Goal: Information Seeking & Learning: Learn about a topic

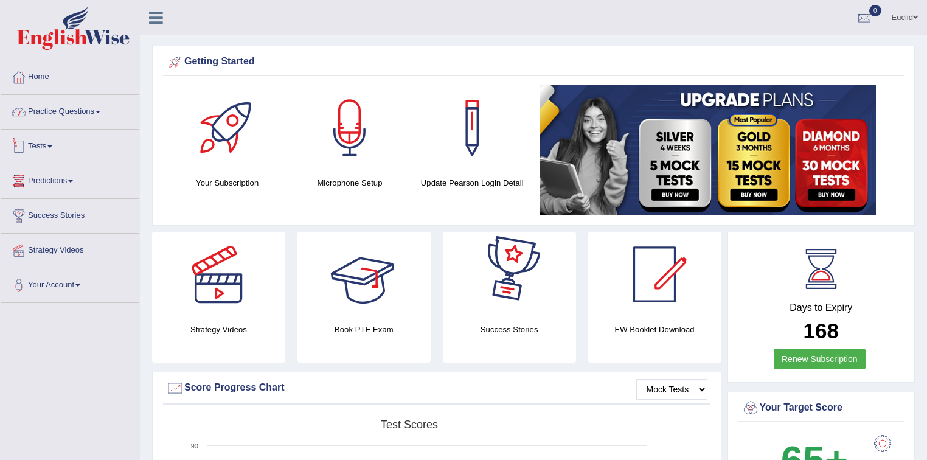
click at [95, 112] on link "Practice Questions" at bounding box center [70, 110] width 139 height 30
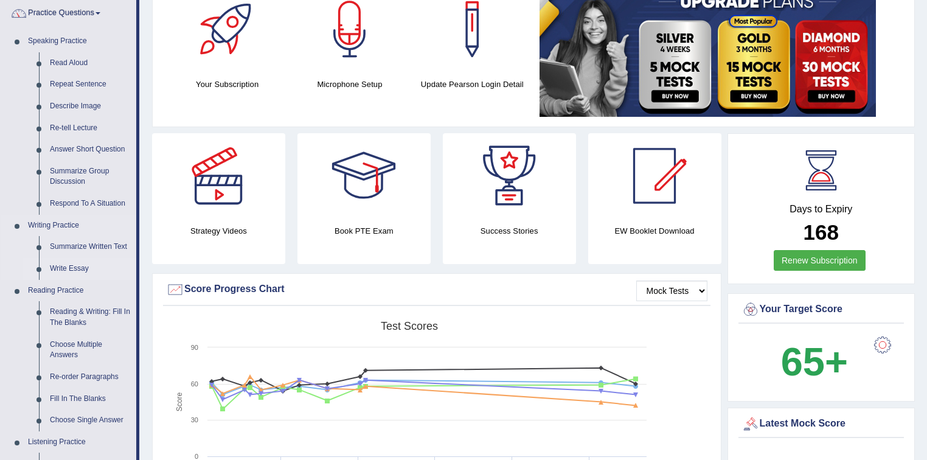
scroll to position [97, 0]
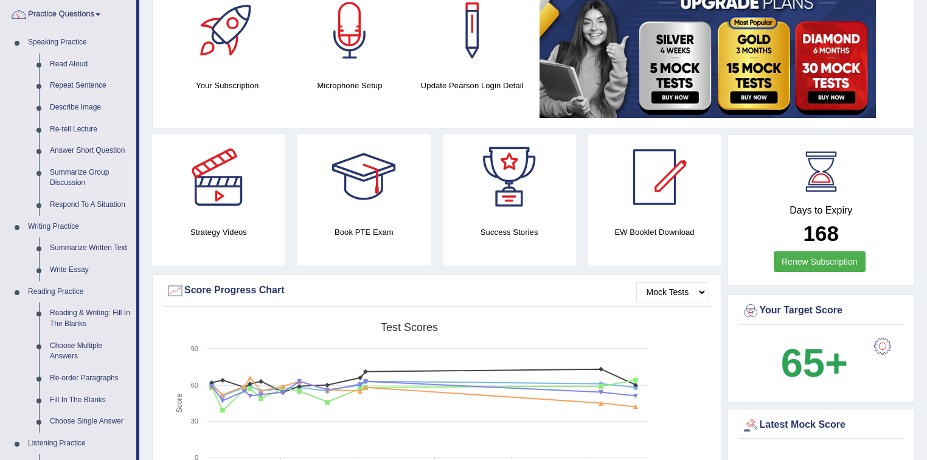
click at [85, 175] on link "Summarize Group Discussion" at bounding box center [90, 178] width 92 height 32
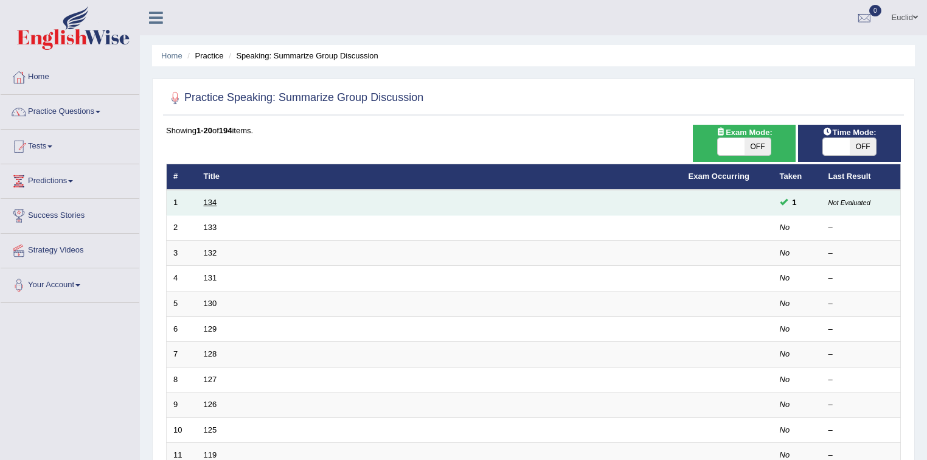
click at [214, 201] on link "134" at bounding box center [210, 202] width 13 height 9
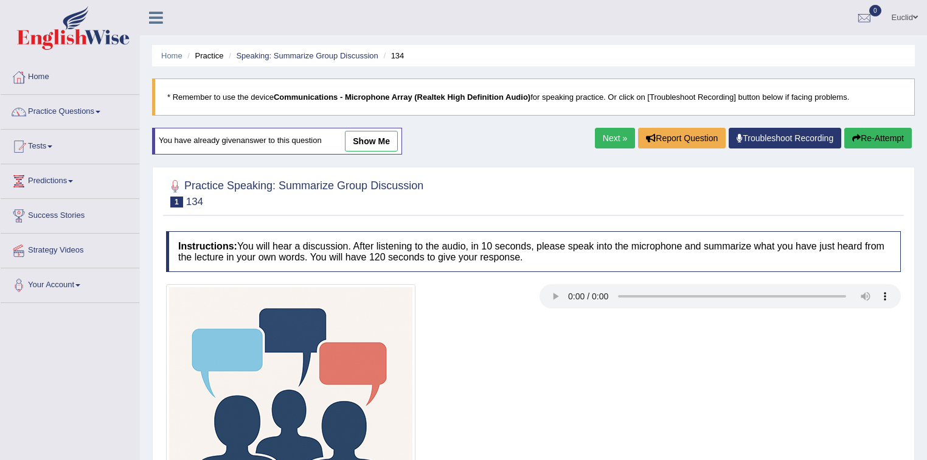
click at [615, 138] on link "Next »" at bounding box center [615, 138] width 40 height 21
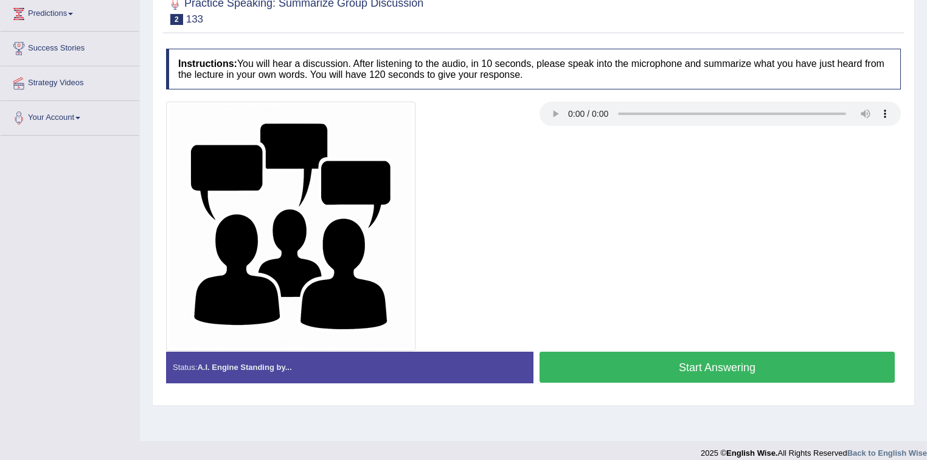
scroll to position [179, 0]
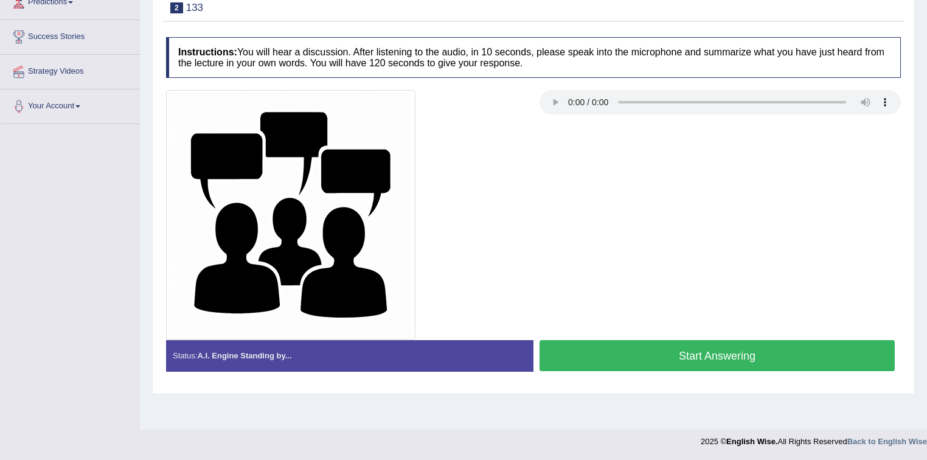
click at [547, 152] on div at bounding box center [533, 214] width 747 height 249
click at [630, 346] on button "Start Answering" at bounding box center [717, 355] width 355 height 31
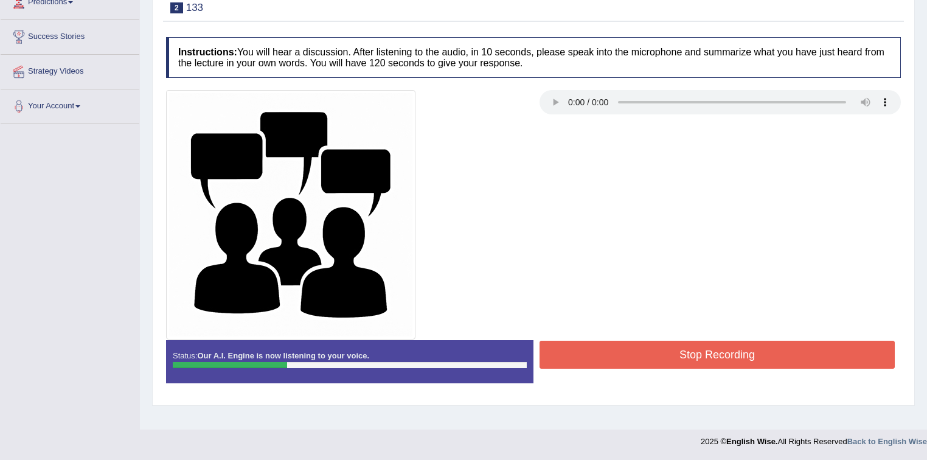
click at [638, 354] on button "Stop Recording" at bounding box center [717, 355] width 355 height 28
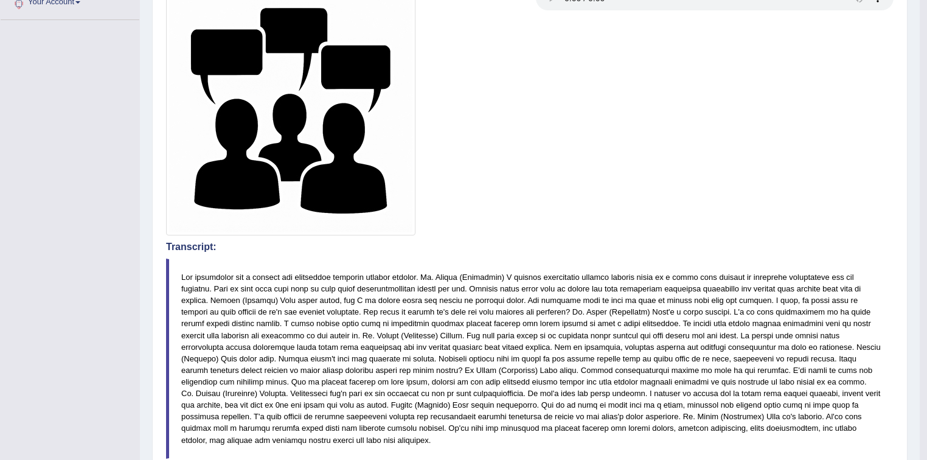
scroll to position [40, 0]
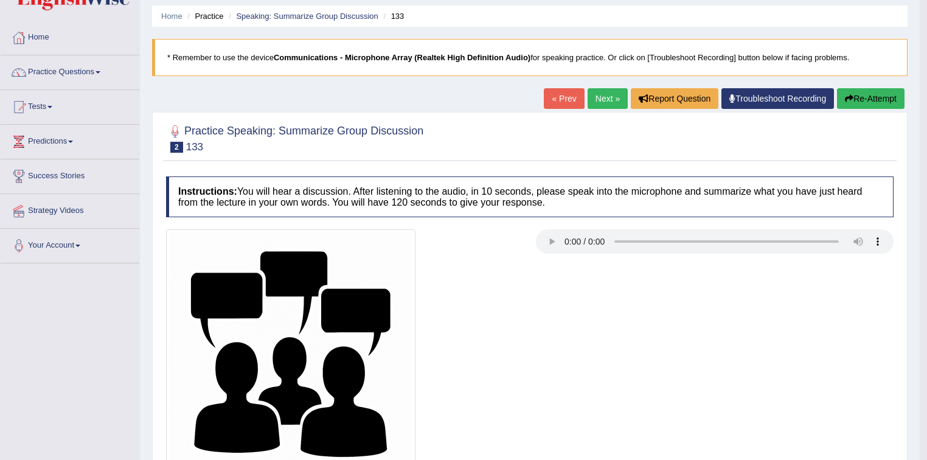
click at [596, 96] on link "Next »" at bounding box center [608, 98] width 40 height 21
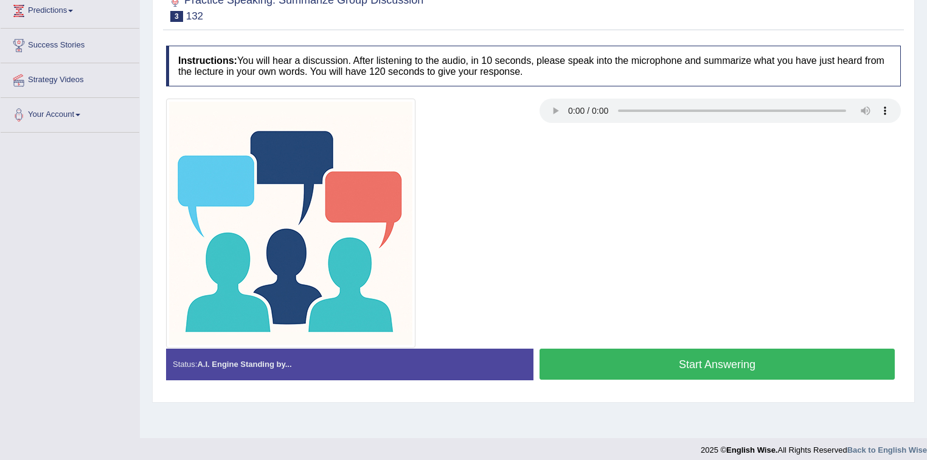
scroll to position [179, 0]
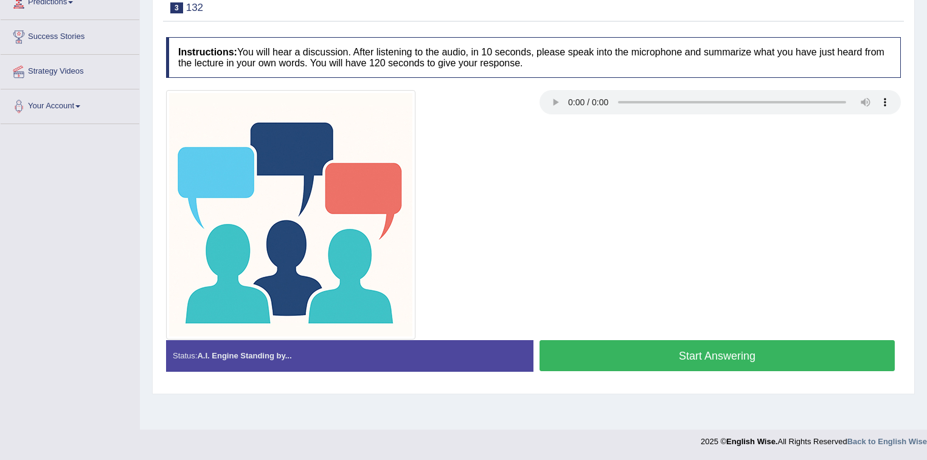
click at [745, 360] on button "Start Answering" at bounding box center [717, 355] width 355 height 31
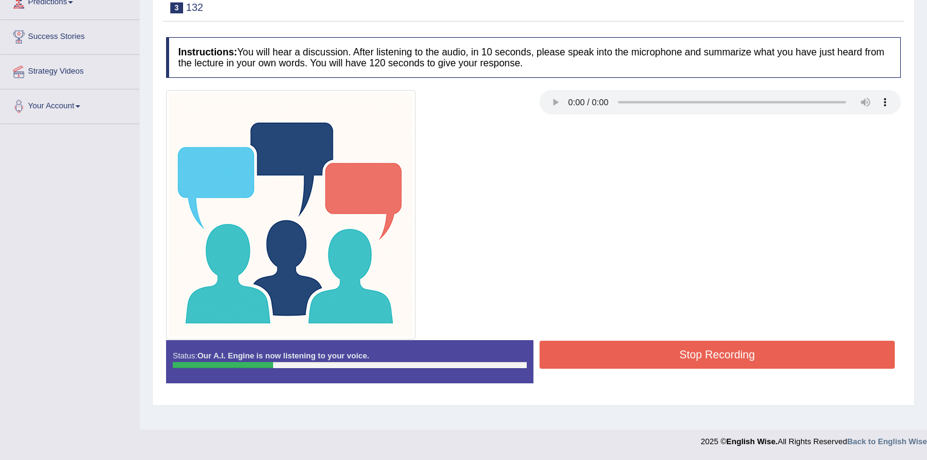
click at [780, 357] on button "Stop Recording" at bounding box center [717, 355] width 355 height 28
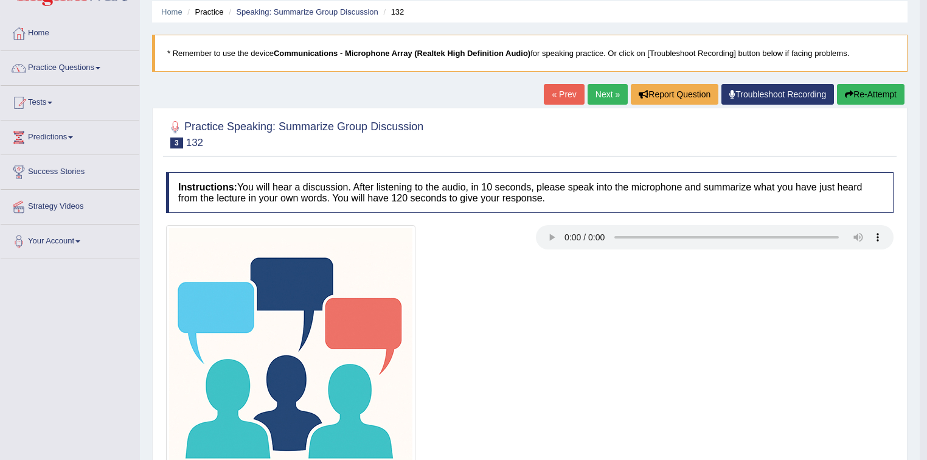
scroll to position [0, 0]
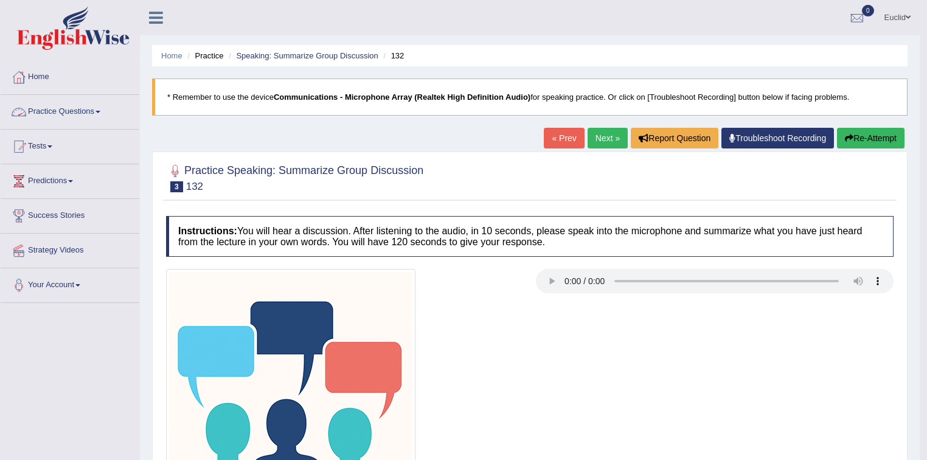
click at [107, 113] on link "Practice Questions" at bounding box center [70, 110] width 139 height 30
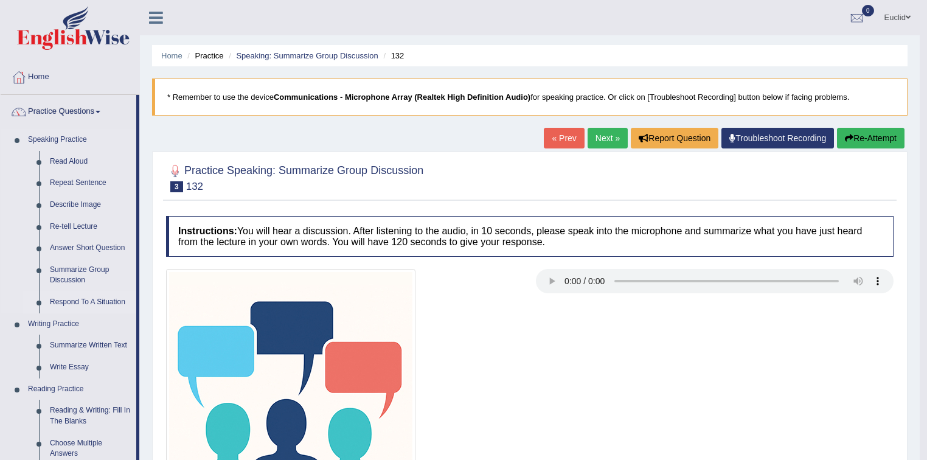
click at [109, 301] on link "Respond To A Situation" at bounding box center [90, 302] width 92 height 22
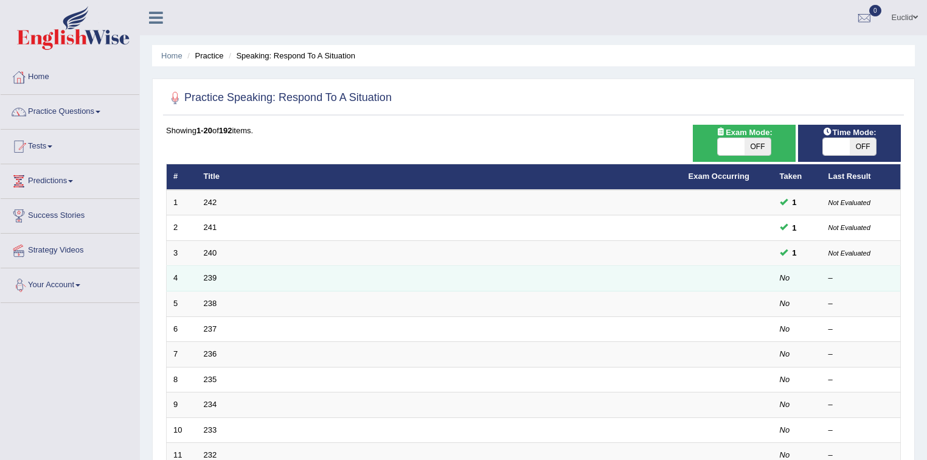
click at [202, 274] on td "239" at bounding box center [439, 279] width 485 height 26
click at [214, 278] on link "239" at bounding box center [210, 277] width 13 height 9
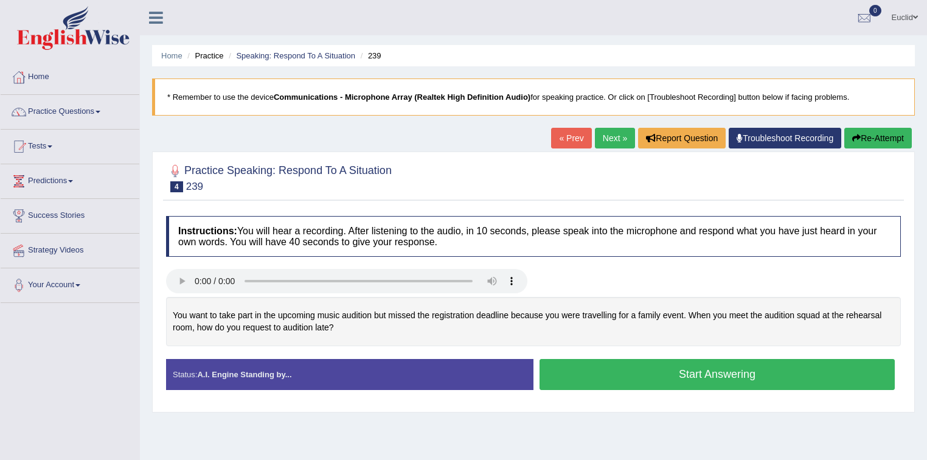
click at [599, 368] on button "Start Answering" at bounding box center [717, 374] width 355 height 31
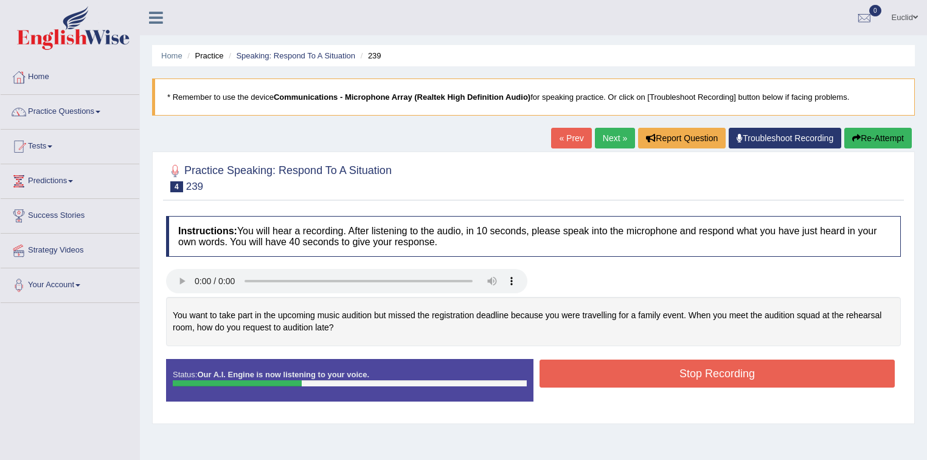
click at [616, 374] on button "Stop Recording" at bounding box center [717, 374] width 355 height 28
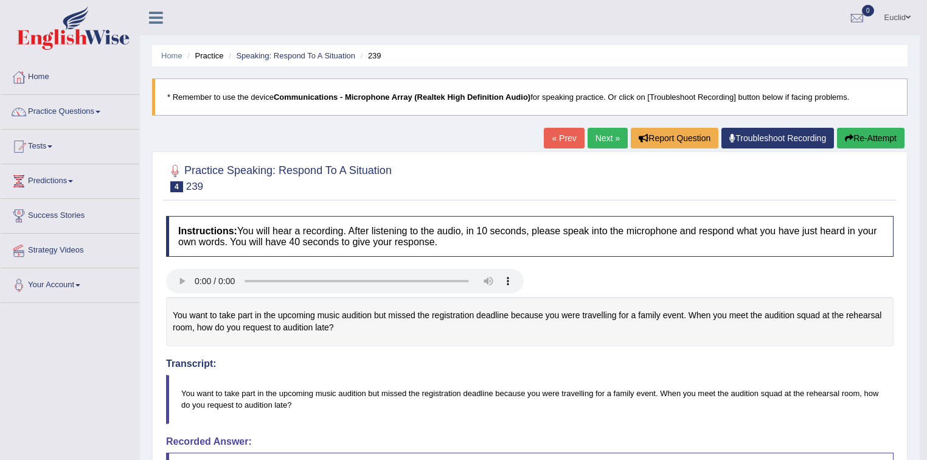
click at [607, 144] on link "Next »" at bounding box center [608, 138] width 40 height 21
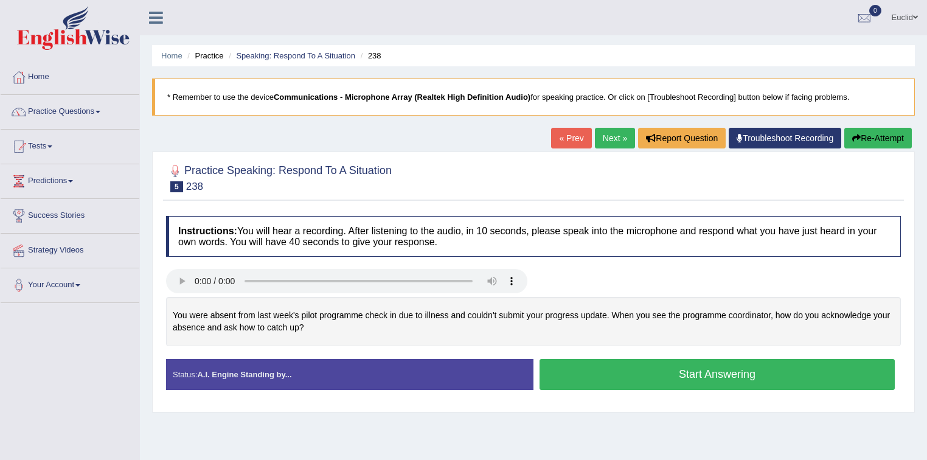
click at [601, 380] on button "Start Answering" at bounding box center [717, 374] width 355 height 31
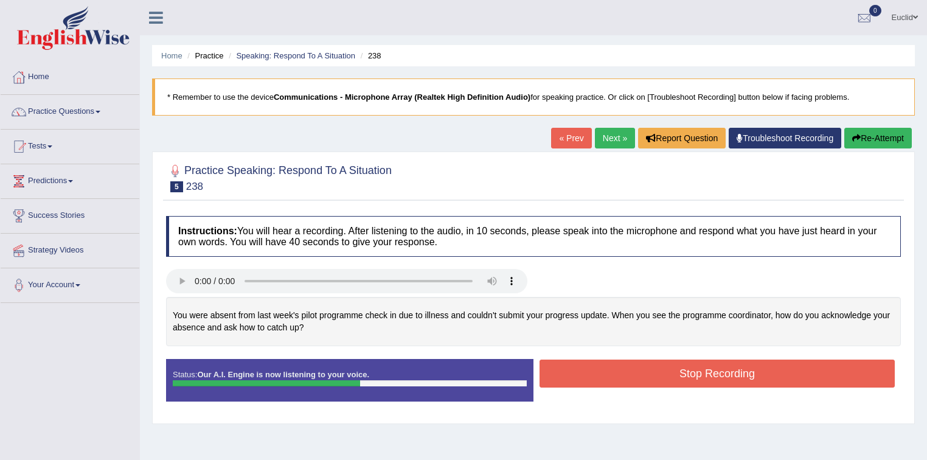
click at [688, 371] on button "Stop Recording" at bounding box center [717, 374] width 355 height 28
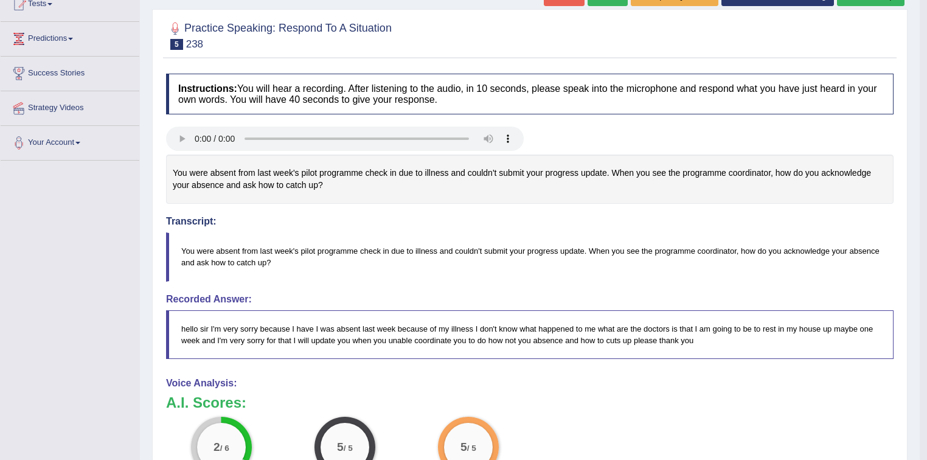
scroll to position [15, 0]
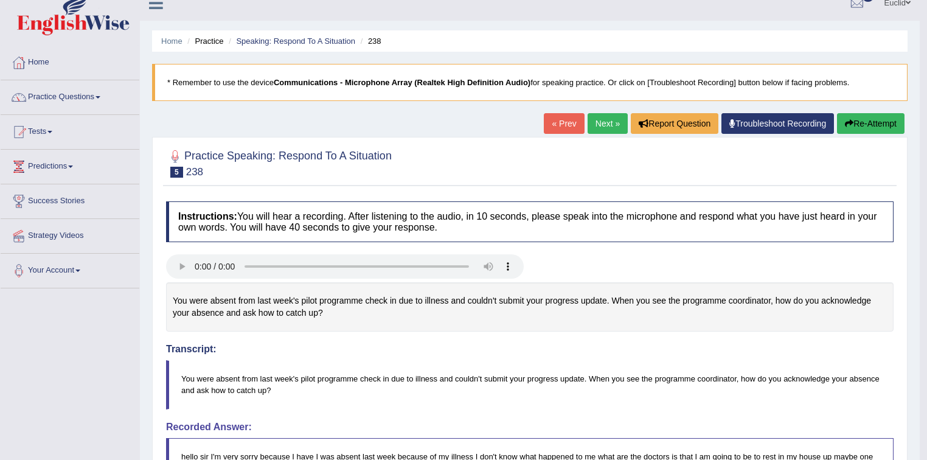
click at [605, 124] on link "Next »" at bounding box center [608, 123] width 40 height 21
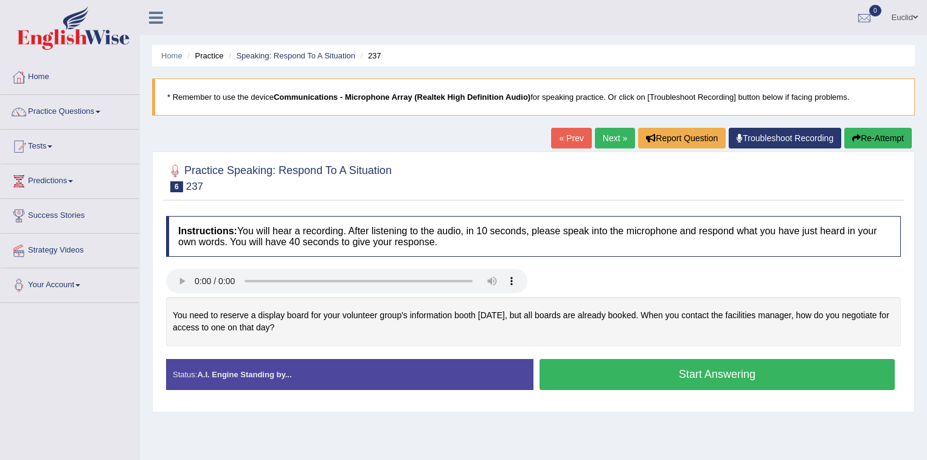
click at [611, 365] on button "Start Answering" at bounding box center [717, 374] width 355 height 31
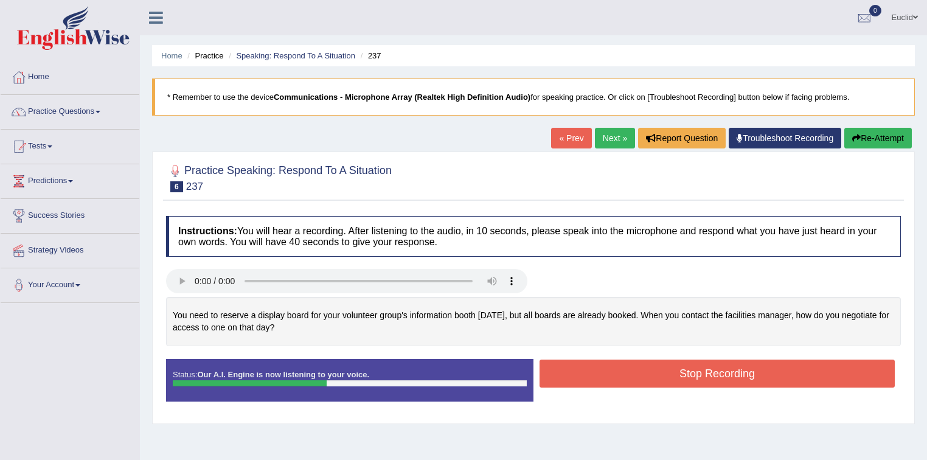
click at [688, 372] on button "Stop Recording" at bounding box center [717, 374] width 355 height 28
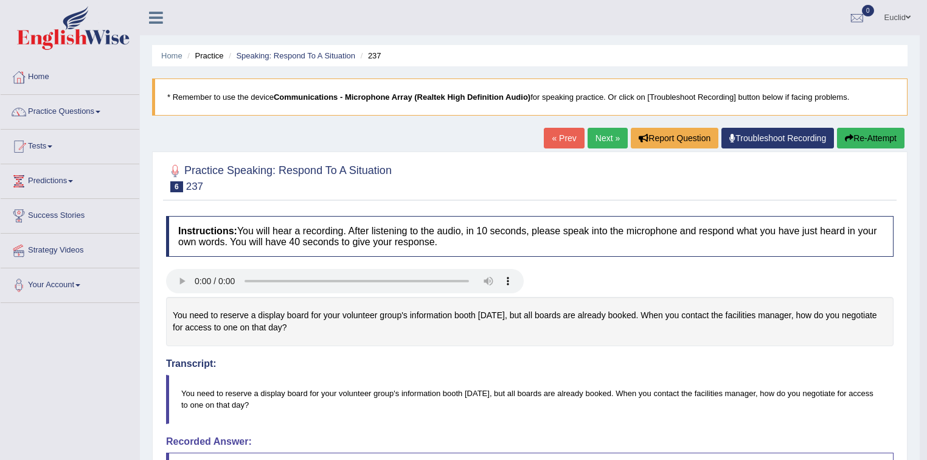
click at [615, 139] on link "Next »" at bounding box center [608, 138] width 40 height 21
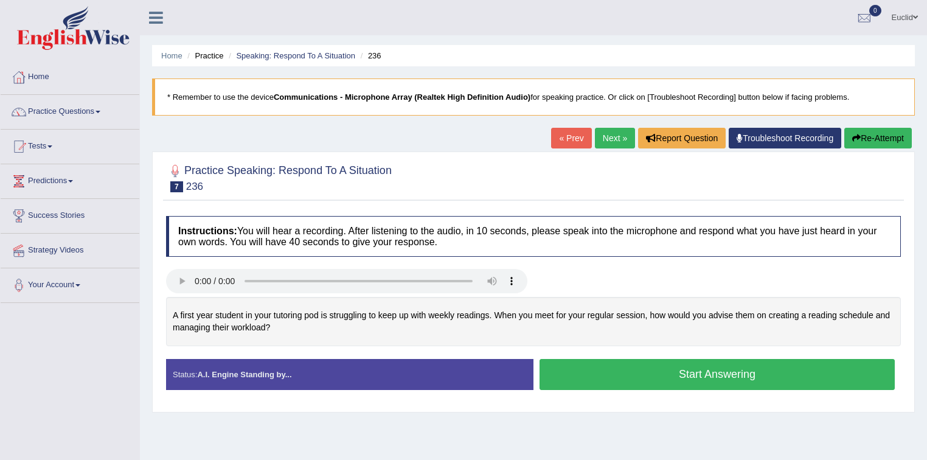
click at [605, 380] on button "Start Answering" at bounding box center [717, 374] width 355 height 31
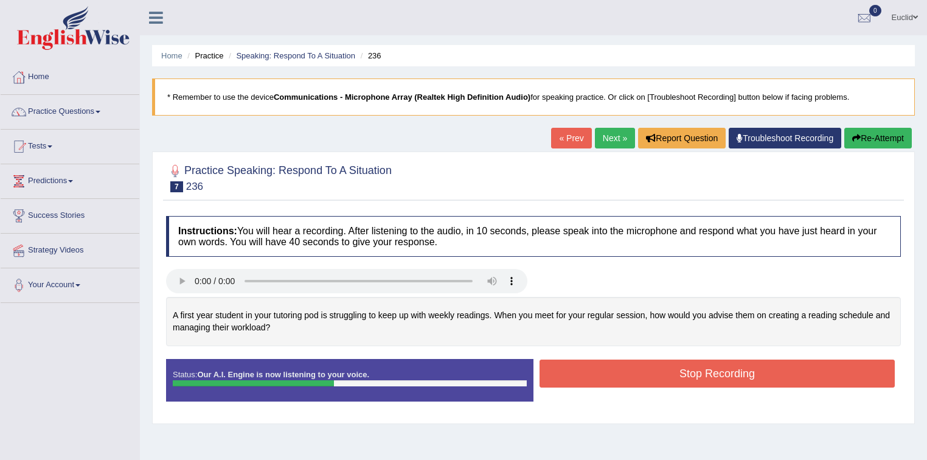
click at [687, 374] on button "Stop Recording" at bounding box center [717, 374] width 355 height 28
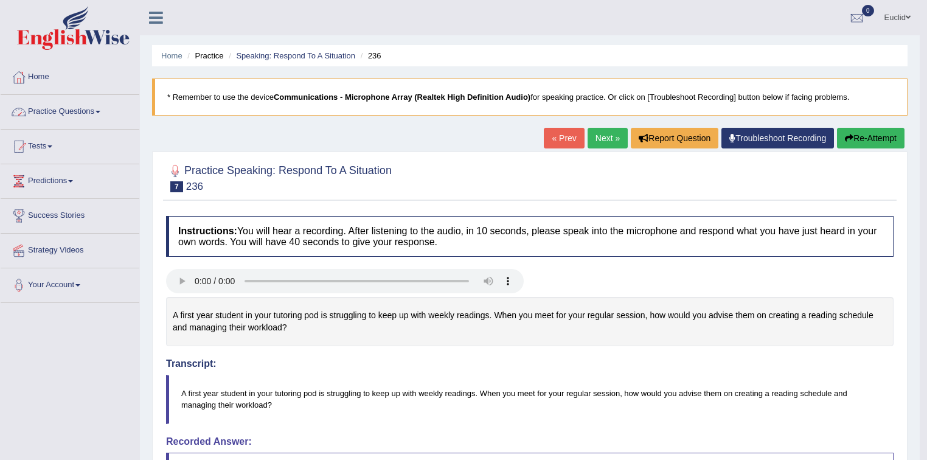
click at [92, 110] on link "Practice Questions" at bounding box center [70, 110] width 139 height 30
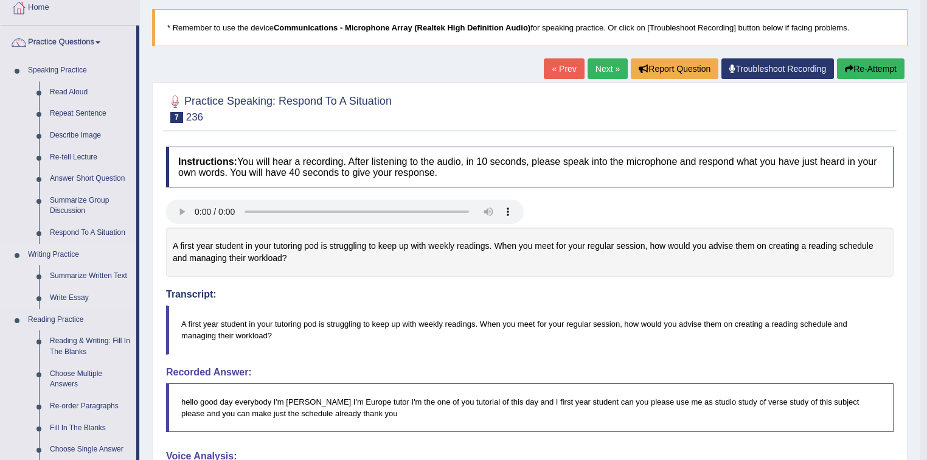
scroll to position [97, 0]
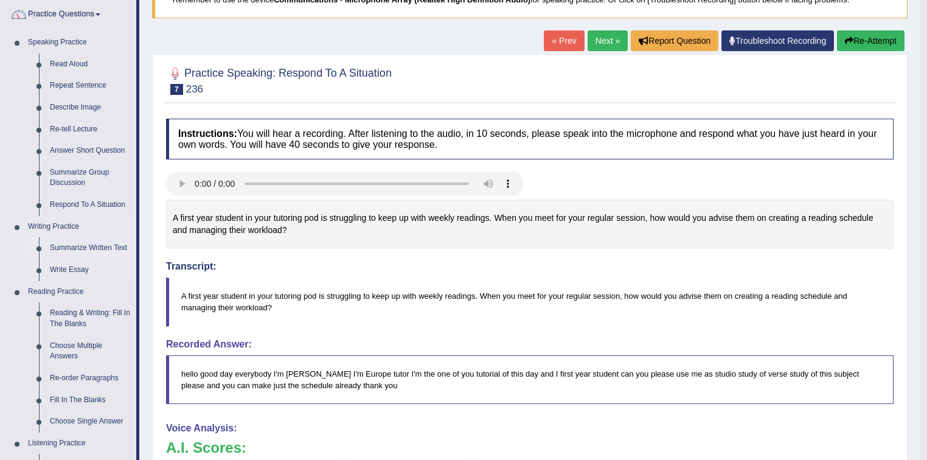
click at [75, 250] on link "Summarize Written Text" at bounding box center [90, 248] width 92 height 22
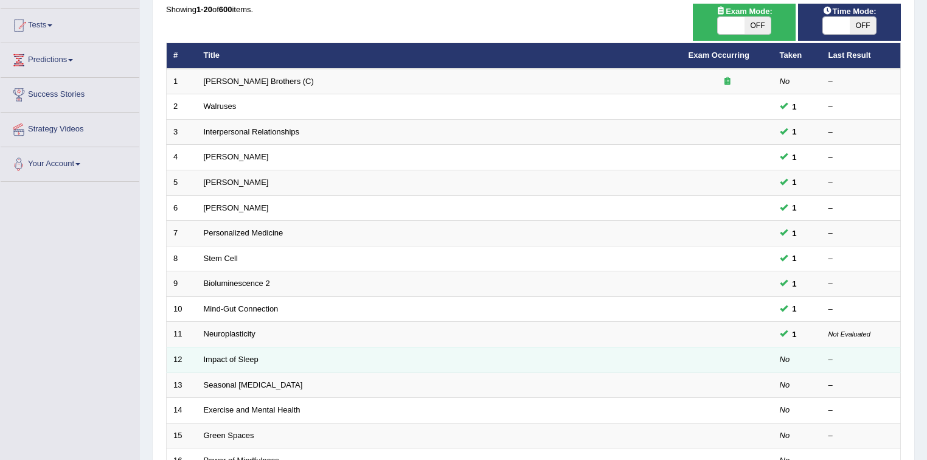
scroll to position [195, 0]
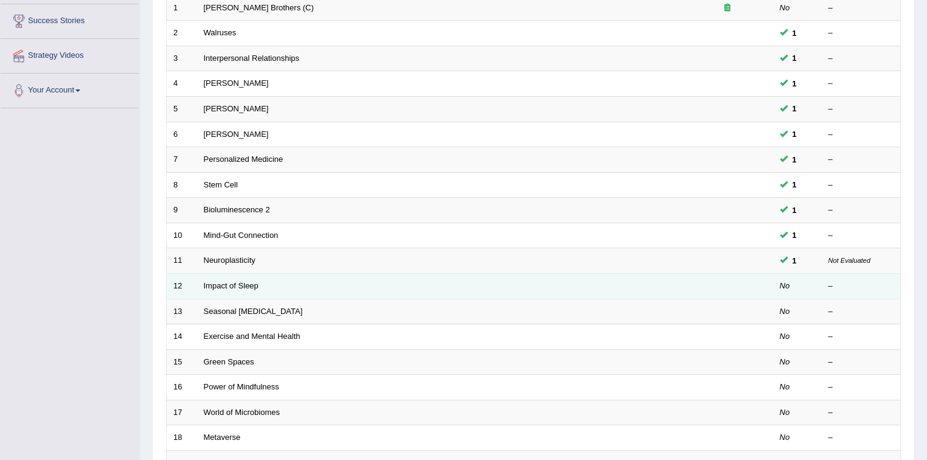
click at [226, 288] on td "Impact of Sleep" at bounding box center [439, 286] width 485 height 26
click at [230, 284] on link "Impact of Sleep" at bounding box center [231, 285] width 55 height 9
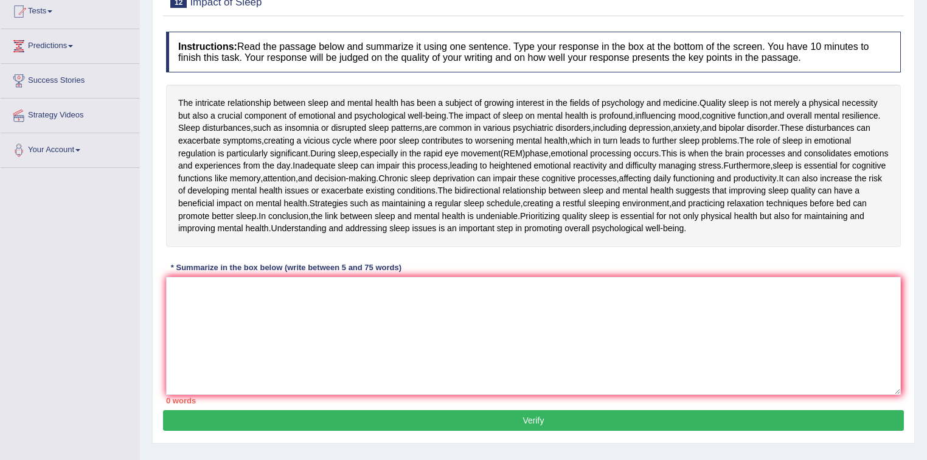
scroll to position [146, 0]
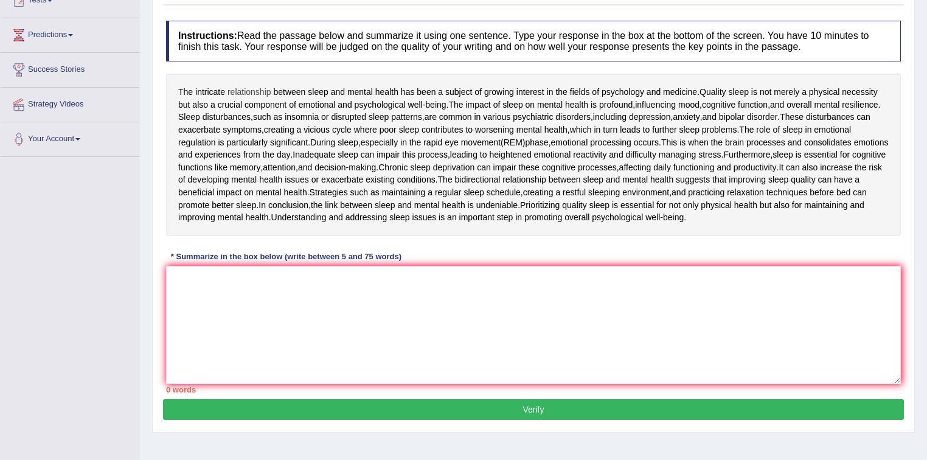
drag, startPoint x: 200, startPoint y: 92, endPoint x: 239, endPoint y: 89, distance: 39.0
click at [239, 89] on div "The intricate relationship between sleep and mental health has been a subject o…" at bounding box center [533, 155] width 735 height 162
click at [187, 91] on span "The" at bounding box center [185, 92] width 15 height 13
click at [187, 91] on div at bounding box center [190, 94] width 21 height 9
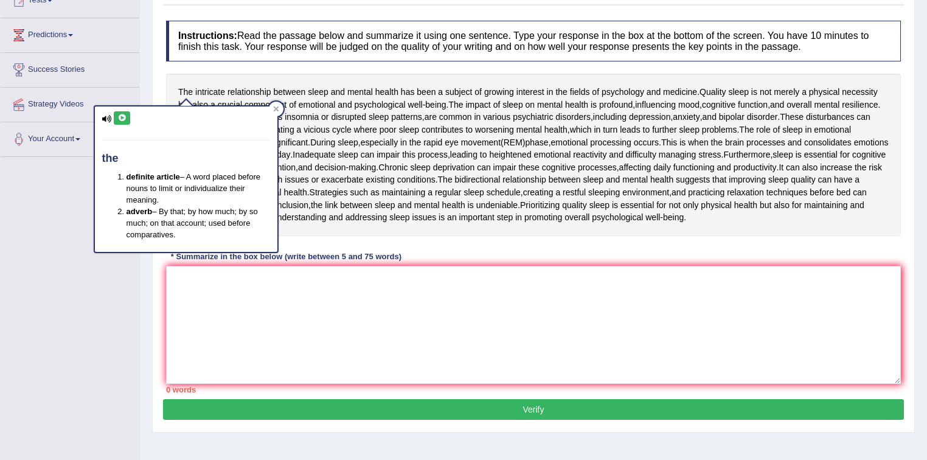
click at [215, 78] on div "The intricate relationship between sleep and mental health has been a subject o…" at bounding box center [533, 155] width 735 height 162
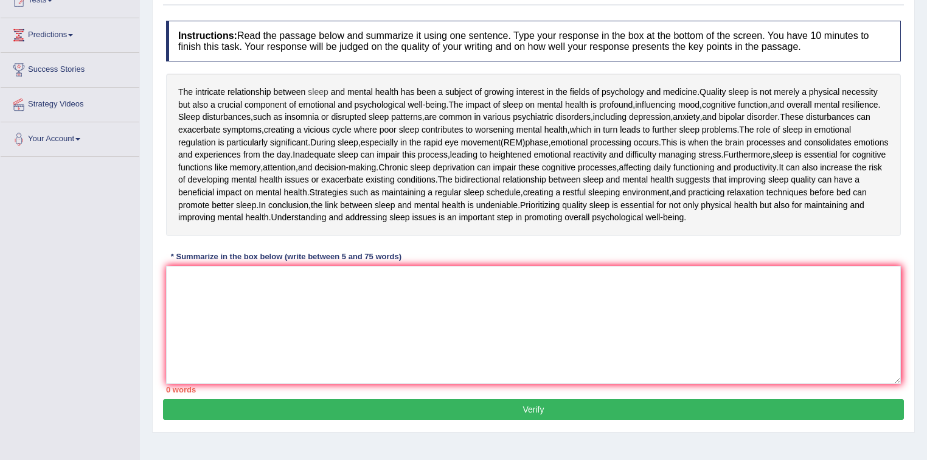
drag, startPoint x: 168, startPoint y: 91, endPoint x: 310, endPoint y: 92, distance: 141.8
click at [309, 92] on div "The intricate relationship between sleep and mental health has been a subject o…" at bounding box center [533, 155] width 735 height 162
click at [186, 90] on span "The" at bounding box center [185, 92] width 15 height 13
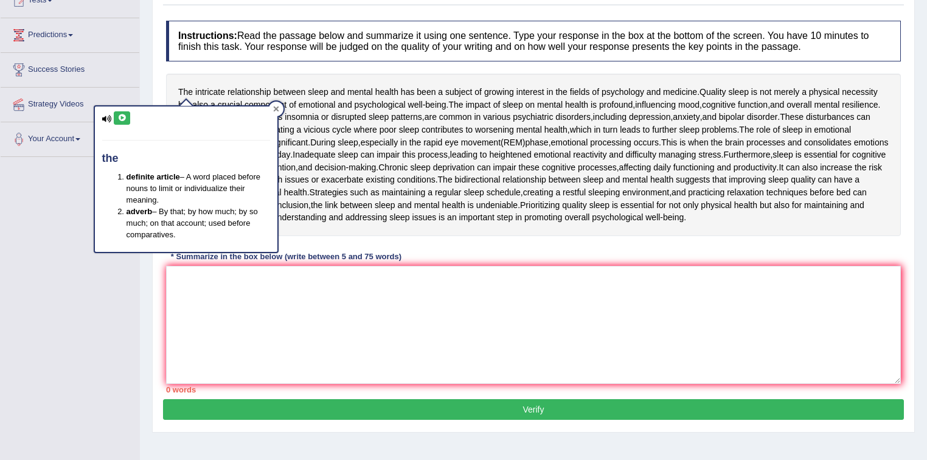
click at [271, 108] on div at bounding box center [276, 109] width 15 height 15
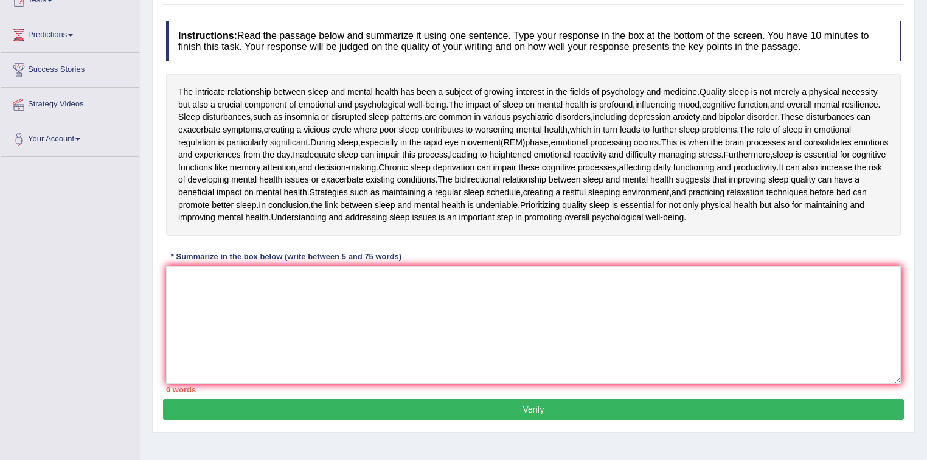
drag, startPoint x: 708, startPoint y: 219, endPoint x: 282, endPoint y: 137, distance: 433.8
click at [302, 146] on div "The intricate relationship between sleep and mental health has been a subject o…" at bounding box center [533, 155] width 735 height 162
click at [214, 291] on textarea at bounding box center [533, 325] width 735 height 118
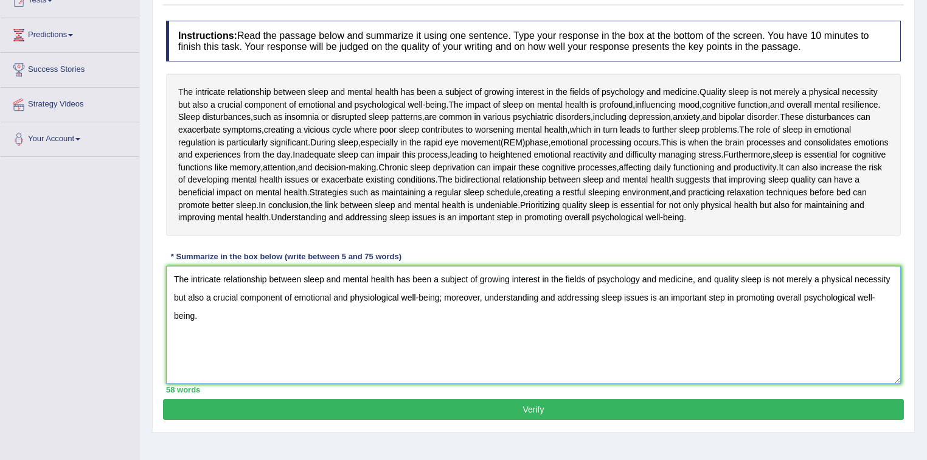
type textarea "The intricate relationship between sleep and mental health has been a subject o…"
click at [557, 414] on button "Verify" at bounding box center [533, 409] width 741 height 21
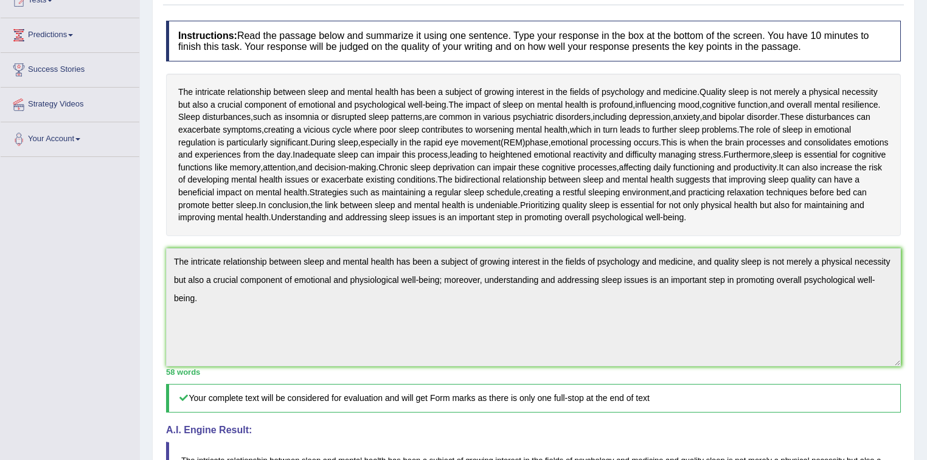
scroll to position [0, 0]
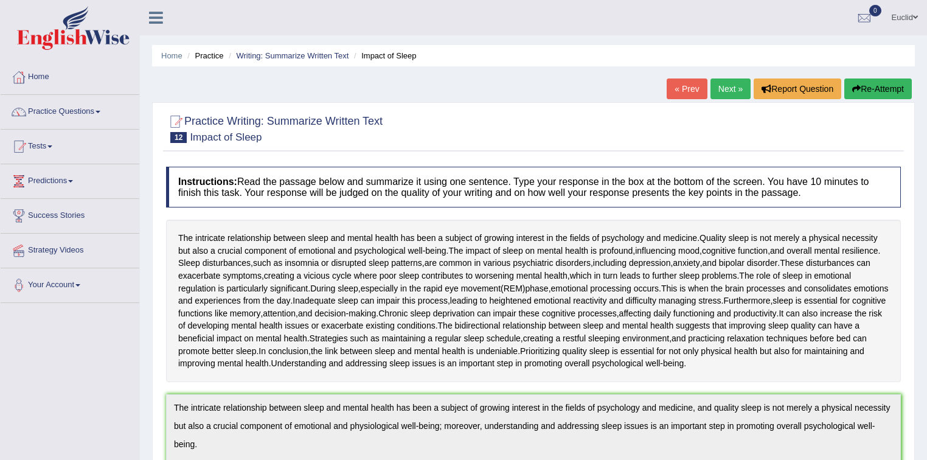
click at [717, 88] on link "Next »" at bounding box center [731, 88] width 40 height 21
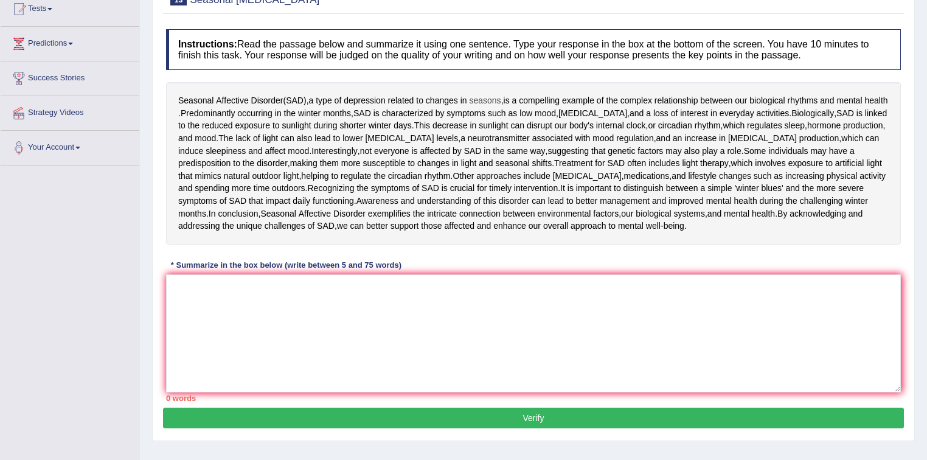
scroll to position [146, 0]
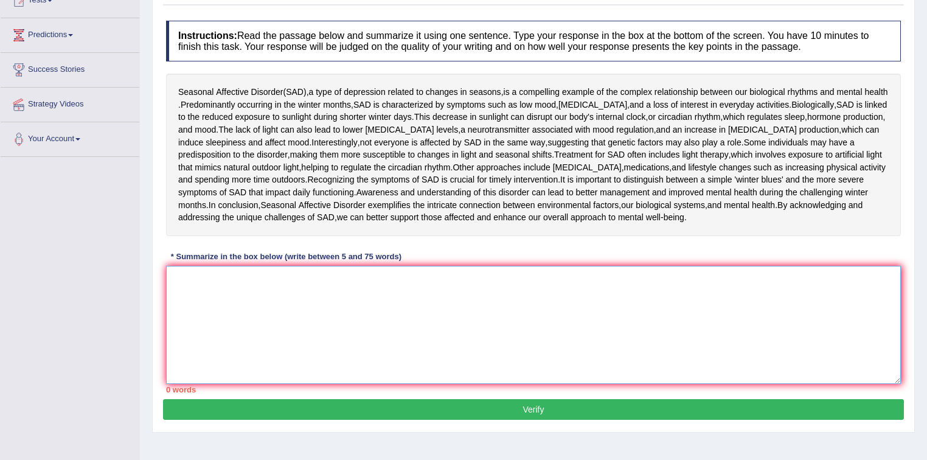
click at [208, 277] on textarea at bounding box center [533, 325] width 735 height 118
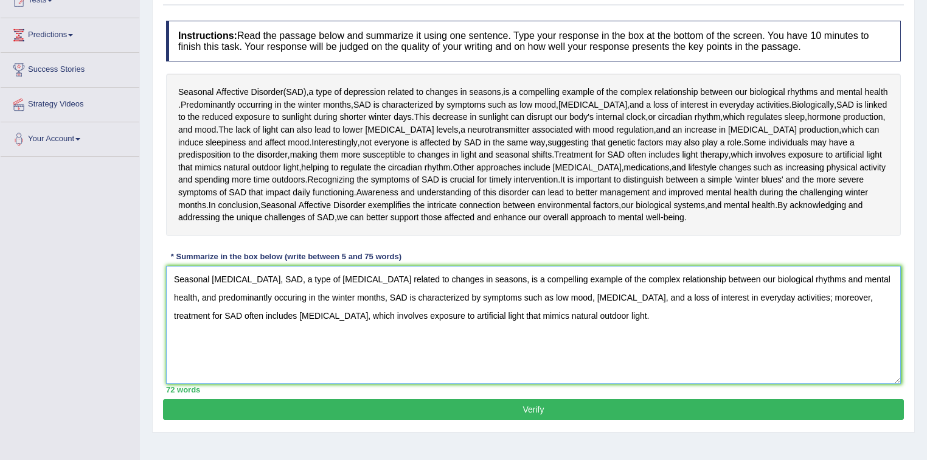
type textarea "Seasonal [MEDICAL_DATA], SAD, a type of [MEDICAL_DATA] related to changes in se…"
click at [587, 405] on button "Verify" at bounding box center [533, 409] width 741 height 21
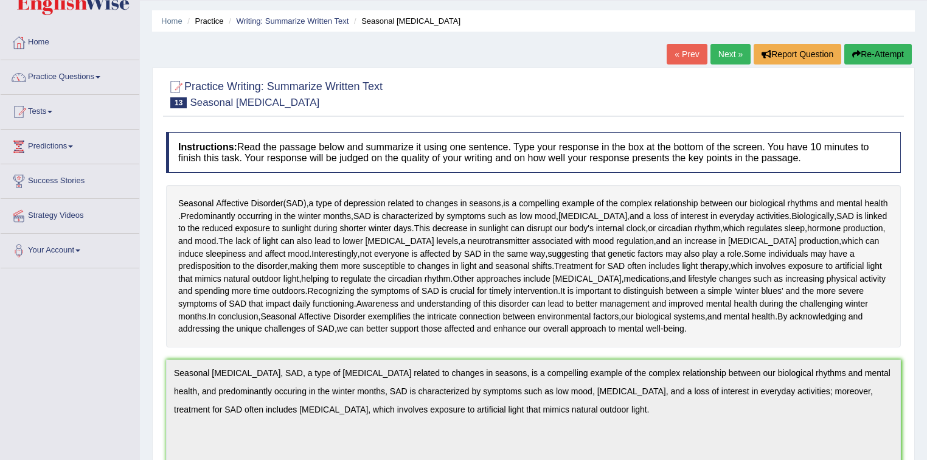
scroll to position [0, 0]
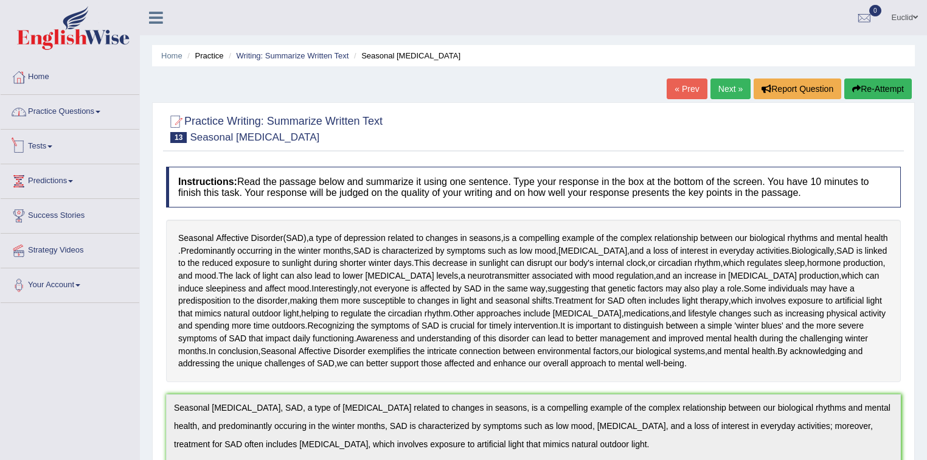
click at [104, 109] on link "Practice Questions" at bounding box center [70, 110] width 139 height 30
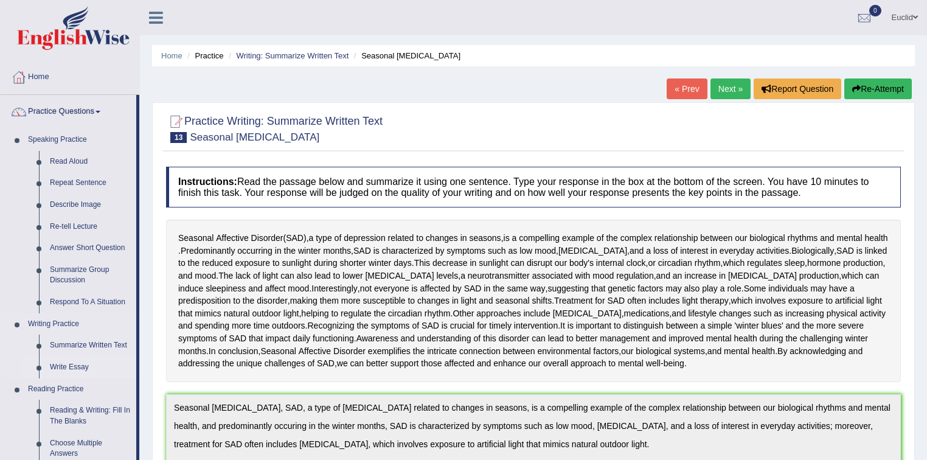
click at [70, 364] on link "Write Essay" at bounding box center [90, 368] width 92 height 22
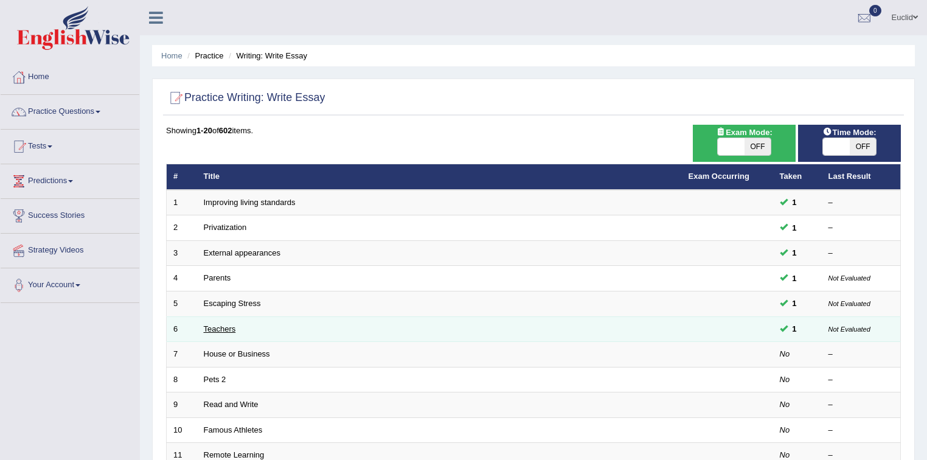
click at [227, 328] on link "Teachers" at bounding box center [220, 328] width 32 height 9
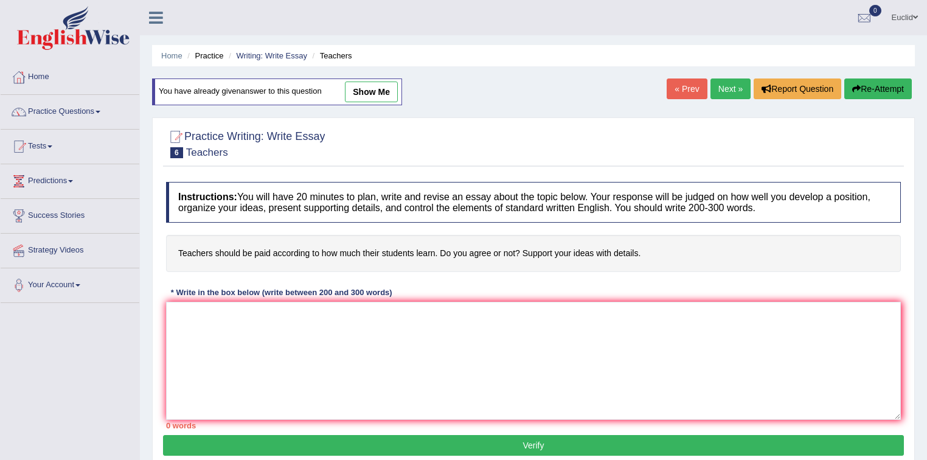
click at [359, 92] on link "show me" at bounding box center [371, 92] width 53 height 21
type textarea "One of the most conspicuous trends of today's world is the colossal upsurge of …"
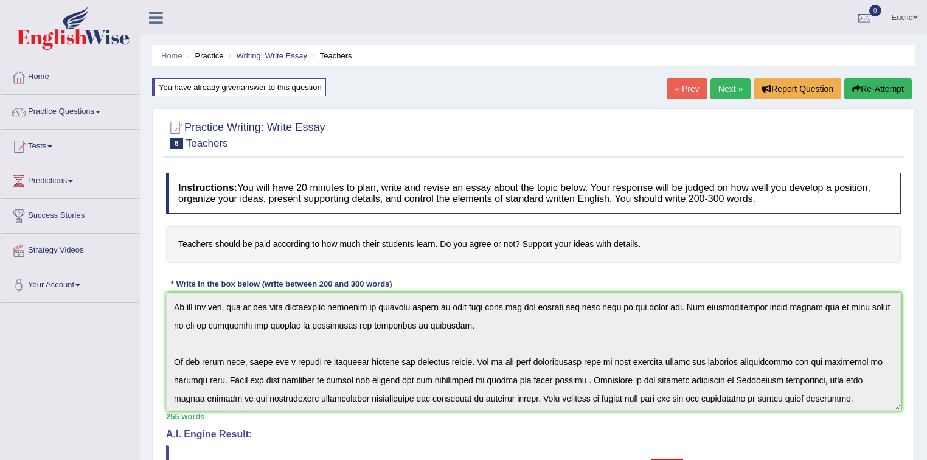
scroll to position [146, 0]
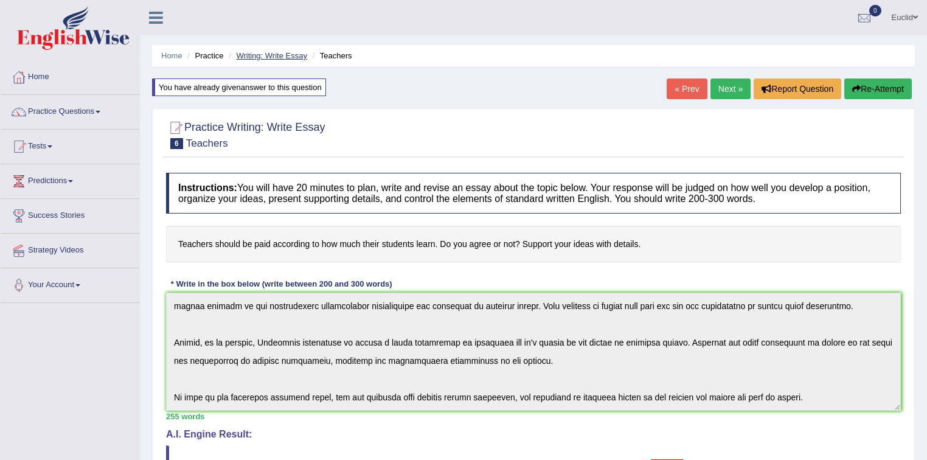
click at [271, 54] on link "Writing: Write Essay" at bounding box center [271, 55] width 71 height 9
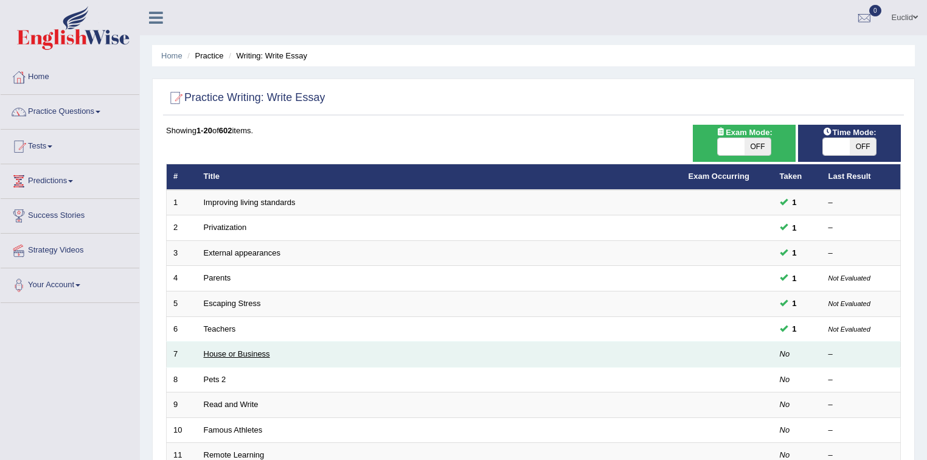
click at [239, 354] on link "House or Business" at bounding box center [237, 353] width 66 height 9
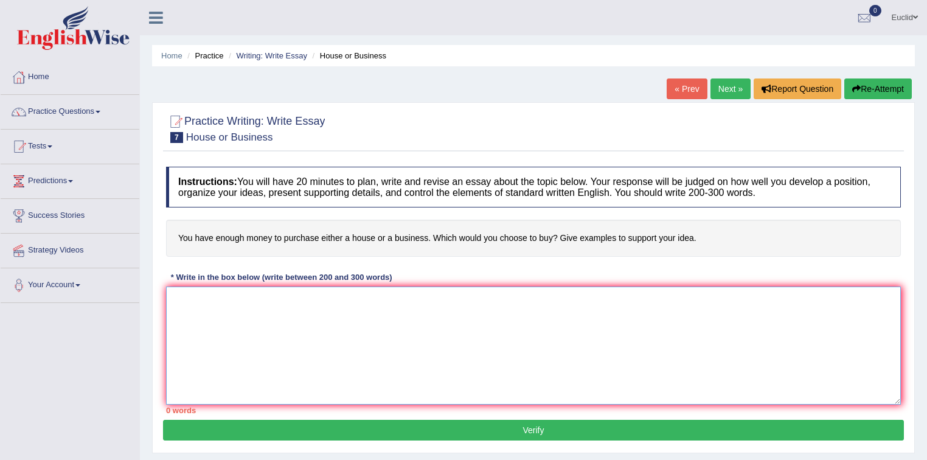
click at [231, 309] on textarea at bounding box center [533, 346] width 735 height 118
paste textarea "One of the most conspicuous trends of [DATE] world is the colossal upsurge of t…"
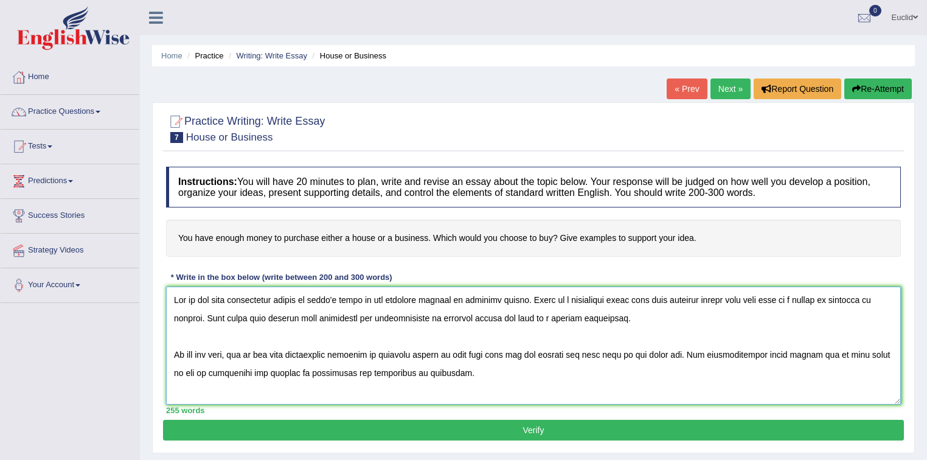
drag, startPoint x: 473, startPoint y: 296, endPoint x: 528, endPoint y: 299, distance: 55.5
click at [528, 299] on textarea at bounding box center [533, 346] width 735 height 118
drag, startPoint x: 470, startPoint y: 299, endPoint x: 542, endPoint y: 302, distance: 71.2
click at [542, 302] on textarea at bounding box center [533, 346] width 735 height 118
drag, startPoint x: 688, startPoint y: 298, endPoint x: 745, endPoint y: 297, distance: 56.6
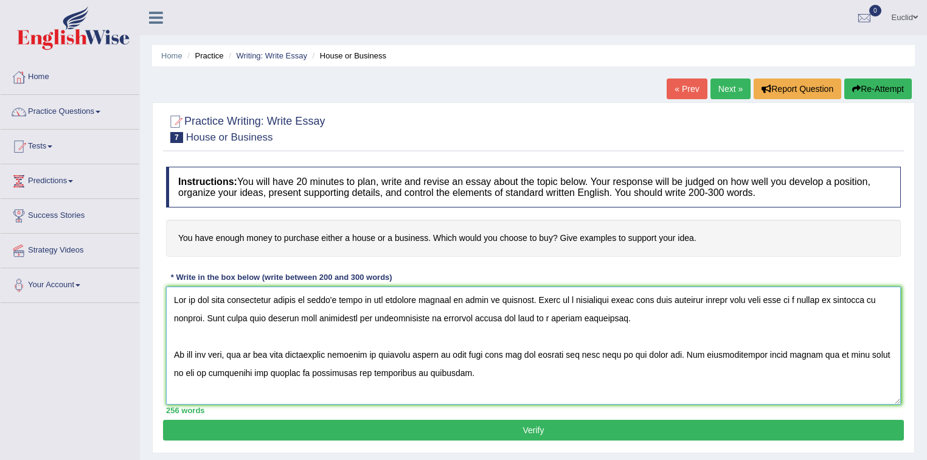
click at [745, 297] on textarea at bounding box center [533, 346] width 735 height 118
paste textarea "house or business"
click at [220, 319] on textarea at bounding box center [533, 346] width 735 height 118
drag, startPoint x: 501, startPoint y: 316, endPoint x: 557, endPoint y: 315, distance: 56.0
click at [557, 315] on textarea at bounding box center [533, 346] width 735 height 118
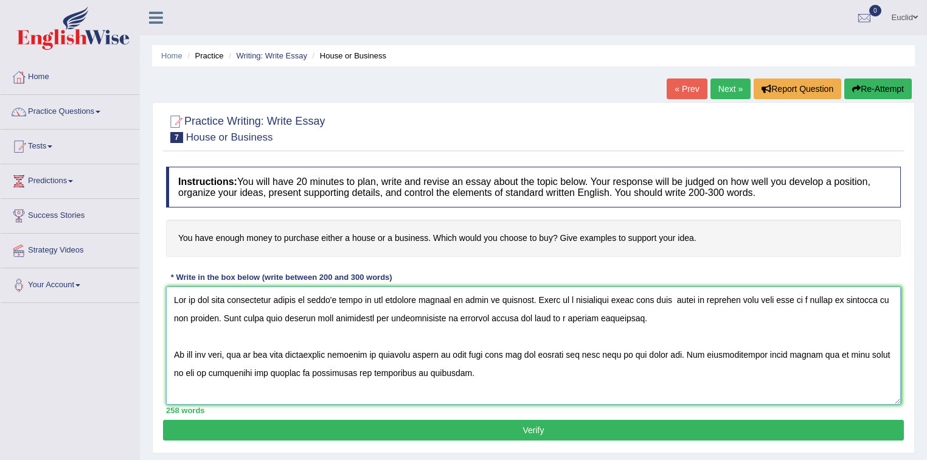
paste textarea "house or business"
drag, startPoint x: 387, startPoint y: 355, endPoint x: 442, endPoint y: 355, distance: 54.8
click at [442, 355] on textarea at bounding box center [533, 346] width 735 height 118
paste textarea "house or business"
drag, startPoint x: 487, startPoint y: 357, endPoint x: 700, endPoint y: 355, distance: 213.6
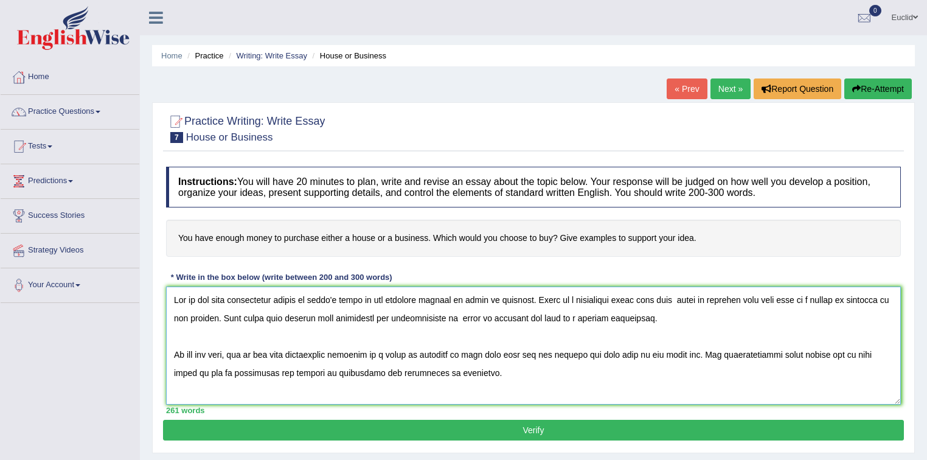
click at [700, 355] on textarea at bounding box center [533, 346] width 735 height 118
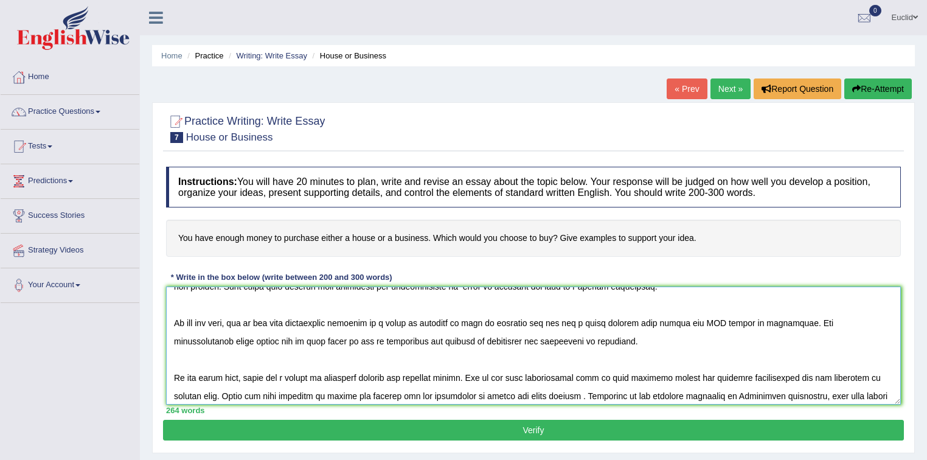
scroll to position [49, 0]
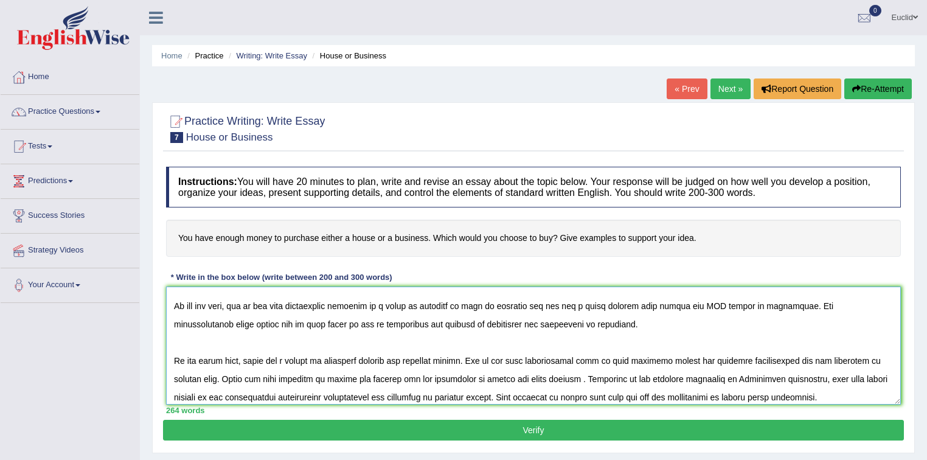
drag, startPoint x: 419, startPoint y: 359, endPoint x: 431, endPoint y: 359, distance: 11.6
click at [431, 359] on textarea at bounding box center [533, 346] width 735 height 118
drag, startPoint x: 419, startPoint y: 360, endPoint x: 475, endPoint y: 358, distance: 56.0
click at [475, 358] on textarea at bounding box center [533, 346] width 735 height 118
drag, startPoint x: 654, startPoint y: 358, endPoint x: 711, endPoint y: 353, distance: 57.5
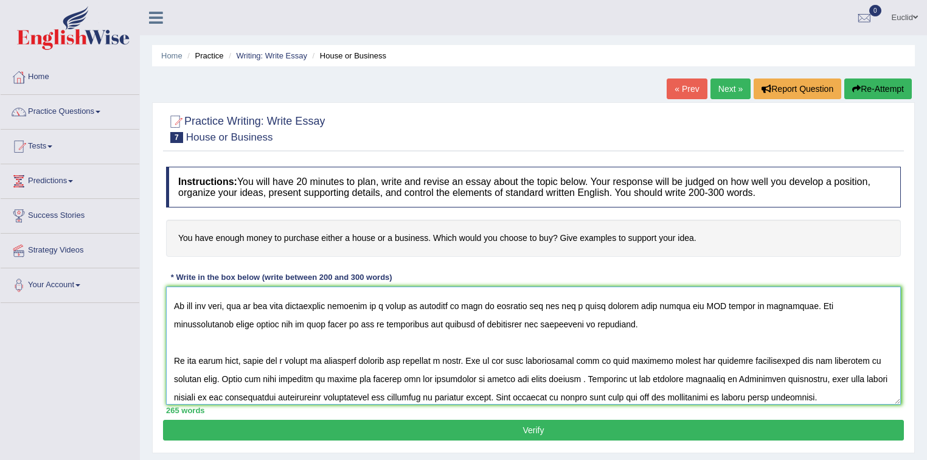
click at [711, 353] on textarea at bounding box center [533, 346] width 735 height 118
click at [656, 360] on textarea at bounding box center [533, 346] width 735 height 118
click at [689, 361] on textarea at bounding box center [533, 346] width 735 height 118
drag, startPoint x: 282, startPoint y: 380, endPoint x: 618, endPoint y: 377, distance: 336.5
click at [618, 377] on textarea at bounding box center [533, 346] width 735 height 118
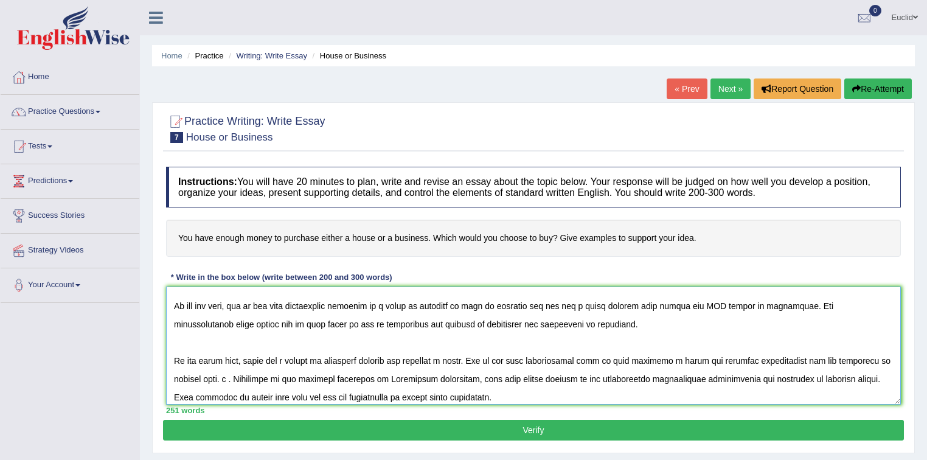
click at [284, 380] on textarea at bounding box center [533, 346] width 735 height 118
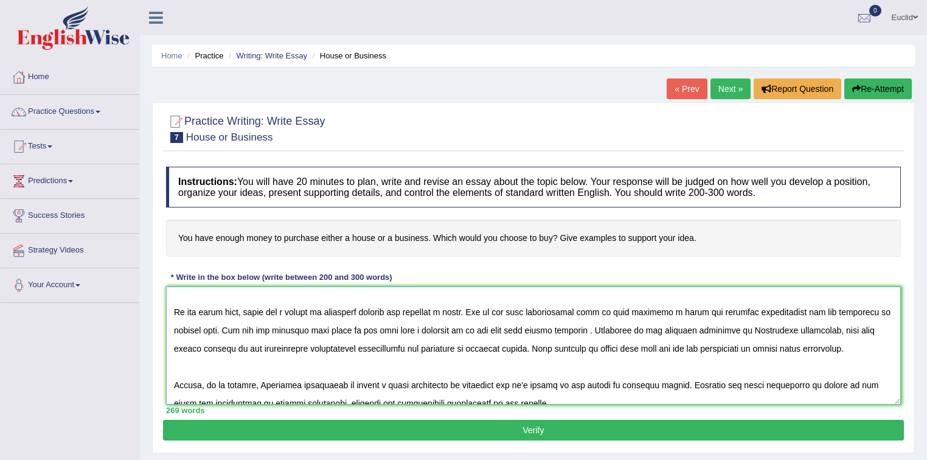
drag, startPoint x: 441, startPoint y: 346, endPoint x: 386, endPoint y: 348, distance: 54.8
click at [386, 348] on textarea at bounding box center [533, 346] width 735 height 118
drag, startPoint x: 509, startPoint y: 345, endPoint x: 565, endPoint y: 349, distance: 56.1
click at [565, 349] on textarea at bounding box center [533, 346] width 735 height 118
drag, startPoint x: 582, startPoint y: 348, endPoint x: 609, endPoint y: 375, distance: 38.3
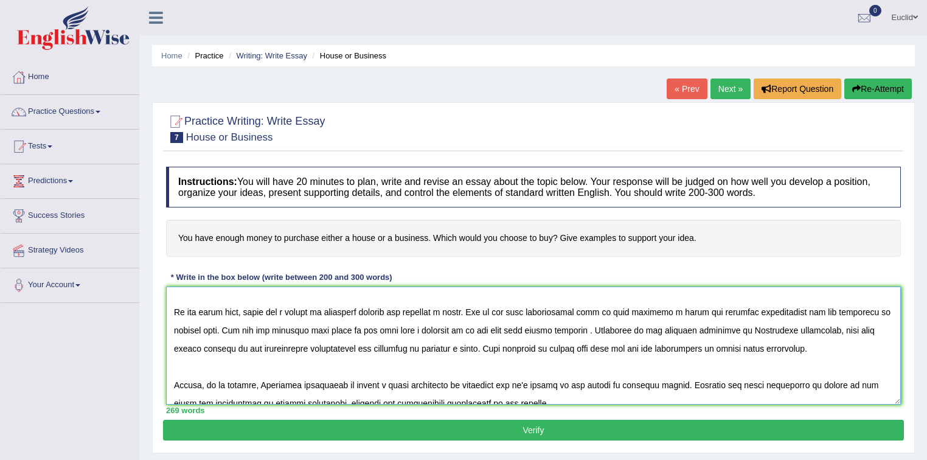
click at [609, 375] on textarea at bounding box center [533, 346] width 735 height 118
click at [584, 348] on textarea at bounding box center [533, 346] width 735 height 118
click at [697, 347] on textarea at bounding box center [533, 346] width 735 height 118
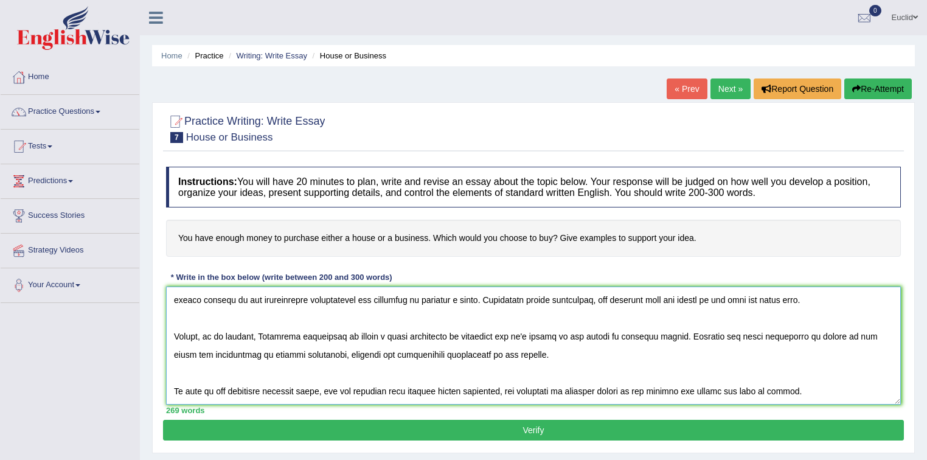
click at [284, 335] on textarea at bounding box center [533, 346] width 735 height 118
drag, startPoint x: 495, startPoint y: 333, endPoint x: 487, endPoint y: 335, distance: 8.0
click at [487, 335] on textarea at bounding box center [533, 346] width 735 height 118
click at [599, 333] on textarea at bounding box center [533, 346] width 735 height 118
drag, startPoint x: 649, startPoint y: 335, endPoint x: 593, endPoint y: 338, distance: 56.1
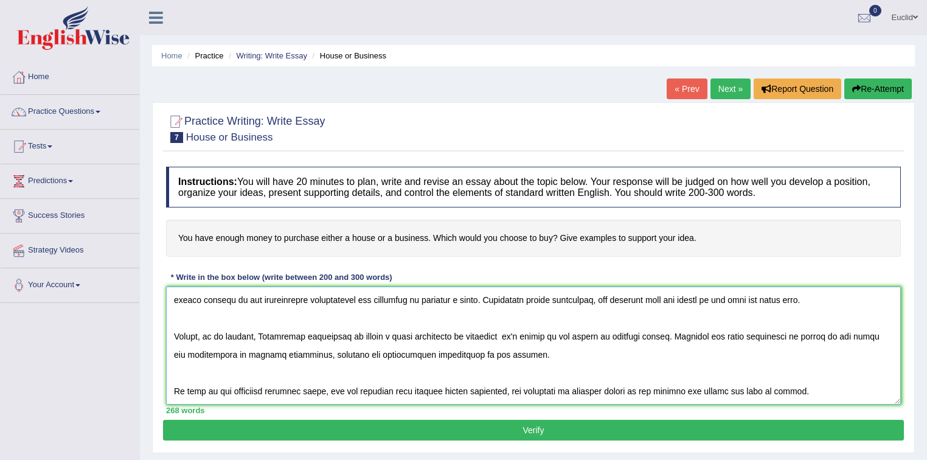
click at [593, 338] on textarea at bounding box center [533, 346] width 735 height 118
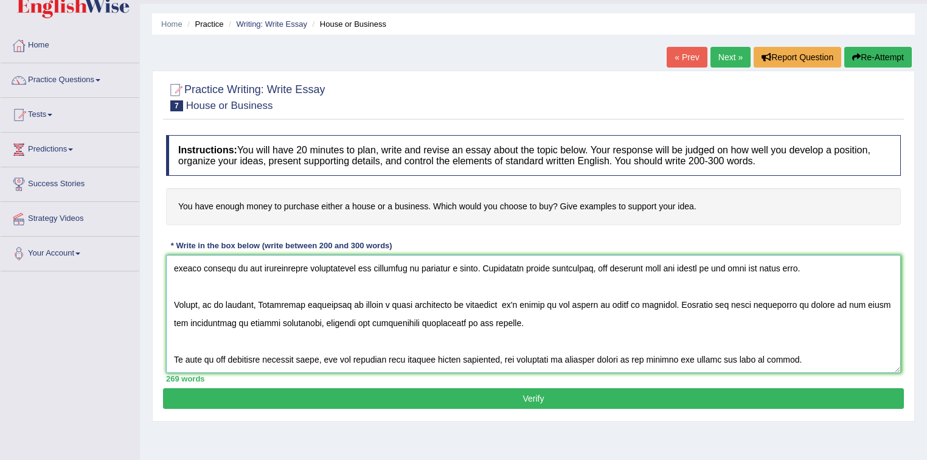
scroll to position [49, 0]
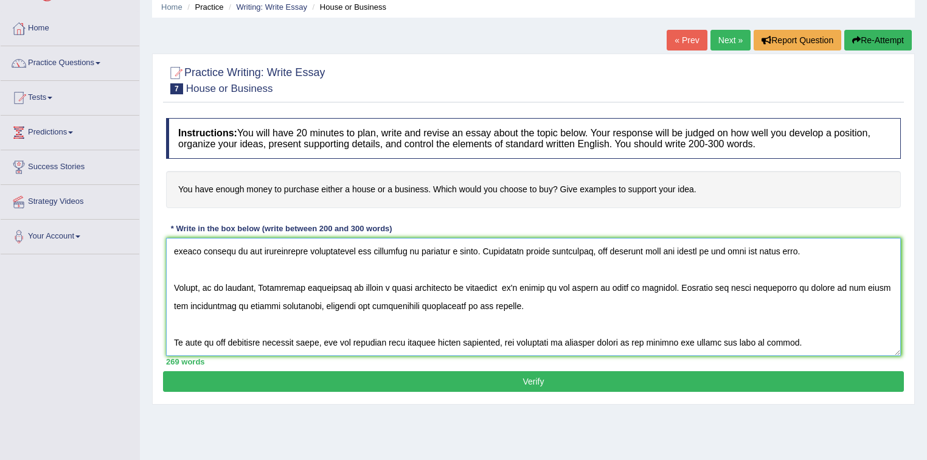
drag, startPoint x: 472, startPoint y: 343, endPoint x: 500, endPoint y: 339, distance: 28.3
click at [474, 343] on textarea at bounding box center [533, 297] width 735 height 118
drag, startPoint x: 601, startPoint y: 341, endPoint x: 657, endPoint y: 341, distance: 56.6
click at [657, 341] on textarea at bounding box center [533, 297] width 735 height 118
paste textarea "house or business"
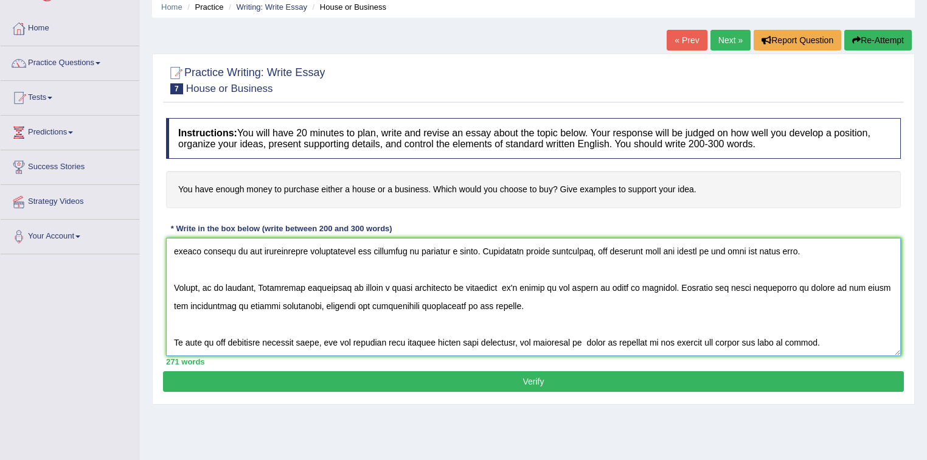
type textarea "One of the most conspicuous trends of [DATE] world is the colossal upsurge of h…"
click at [585, 378] on button "Verify" at bounding box center [533, 381] width 741 height 21
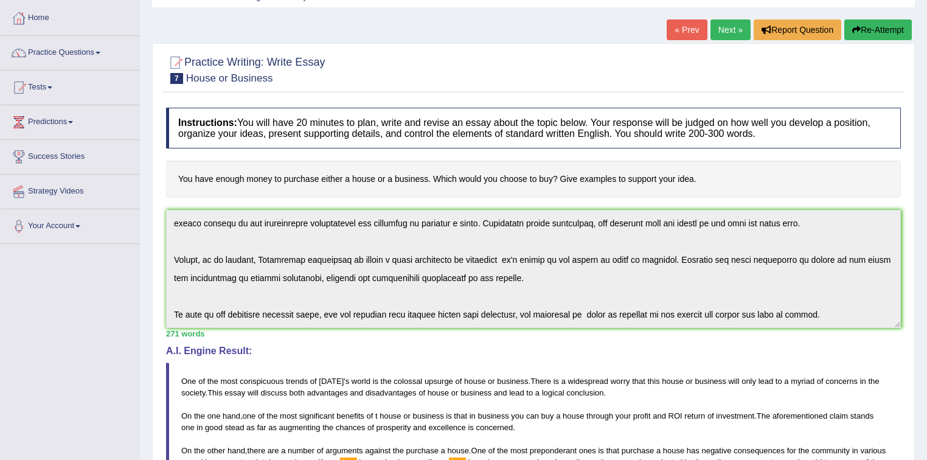
scroll to position [0, 0]
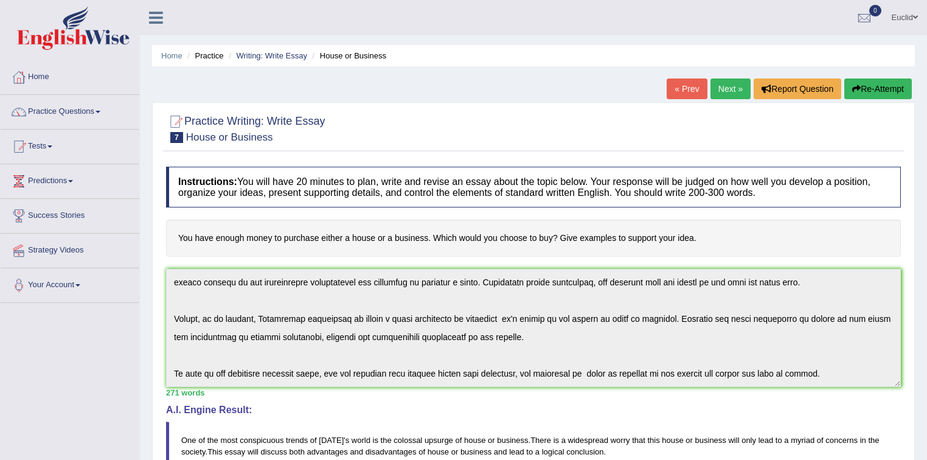
click at [723, 85] on link "Next »" at bounding box center [731, 88] width 40 height 21
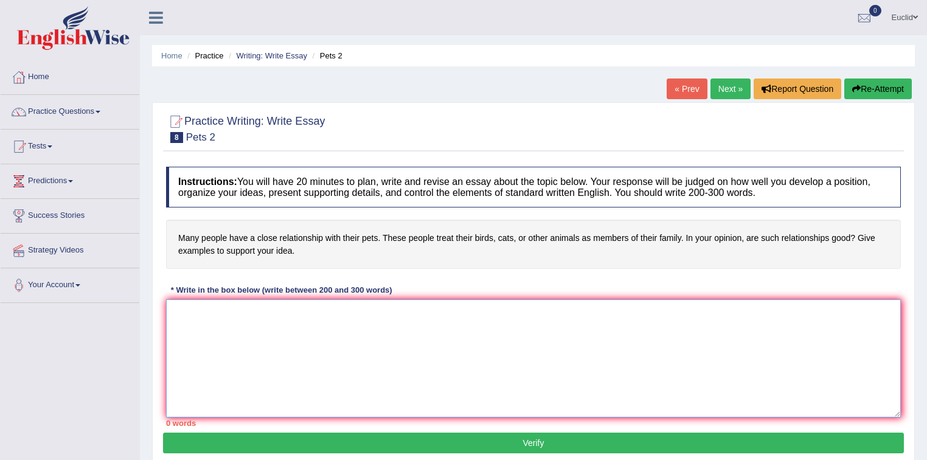
click at [279, 324] on textarea at bounding box center [533, 358] width 735 height 118
paste textarea "house or business"
type textarea "h"
click at [685, 85] on link "« Prev" at bounding box center [687, 88] width 40 height 21
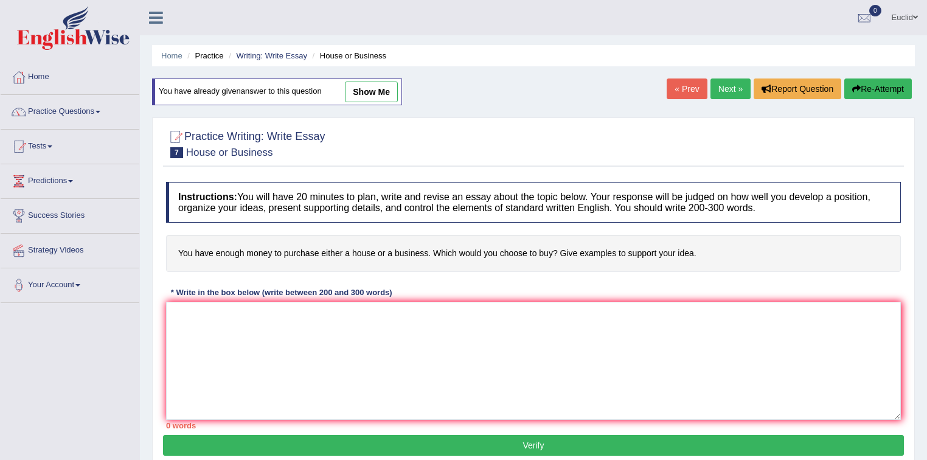
click at [381, 96] on link "show me" at bounding box center [371, 92] width 53 height 21
type textarea "One of the most conspicuous trends of [DATE] world is the colossal upsurge of h…"
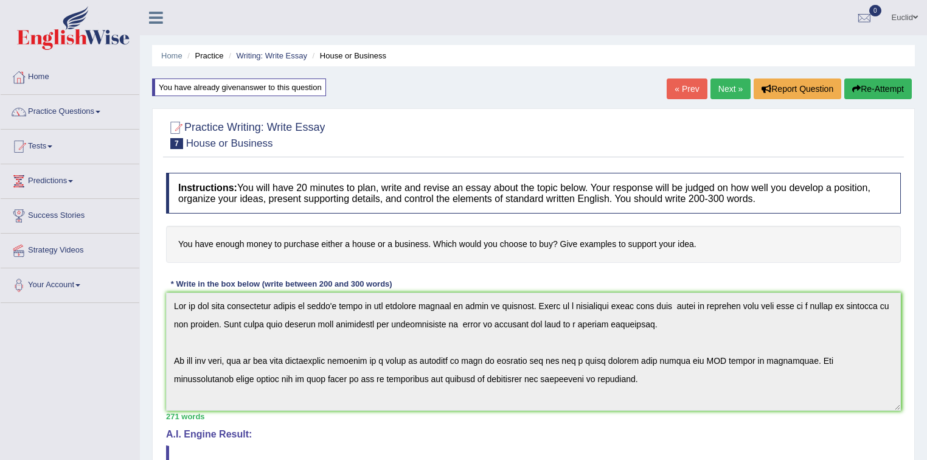
click at [729, 91] on link "Next »" at bounding box center [731, 88] width 40 height 21
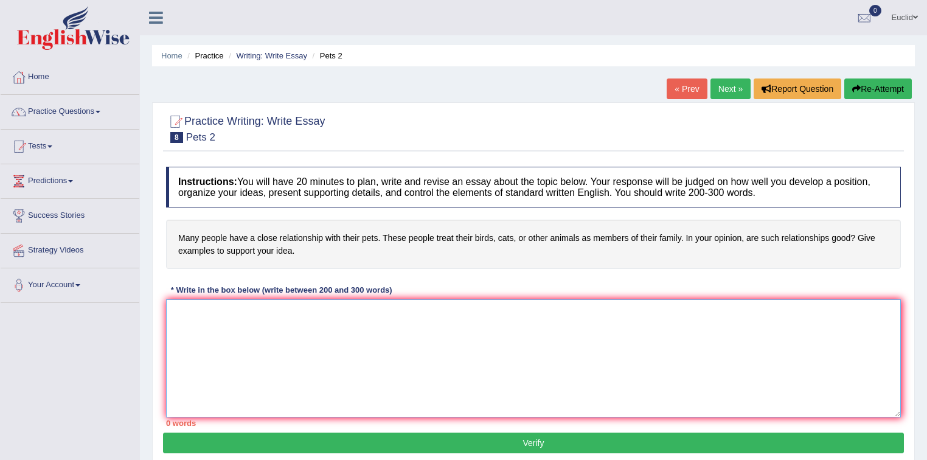
click at [297, 323] on textarea at bounding box center [533, 358] width 735 height 118
paste textarea "One of the most conspicuous trends of [DATE] world is the colossal upsurge of h…"
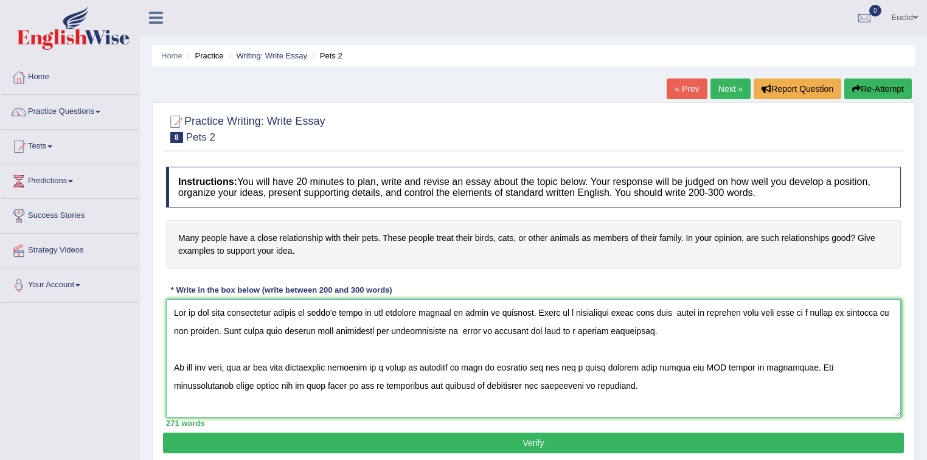
drag, startPoint x: 472, startPoint y: 310, endPoint x: 540, endPoint y: 314, distance: 68.9
click at [540, 314] on textarea at bounding box center [533, 358] width 735 height 118
drag, startPoint x: 571, startPoint y: 312, endPoint x: 471, endPoint y: 316, distance: 99.9
click at [471, 316] on textarea at bounding box center [533, 358] width 735 height 118
drag, startPoint x: 719, startPoint y: 311, endPoint x: 788, endPoint y: 313, distance: 69.4
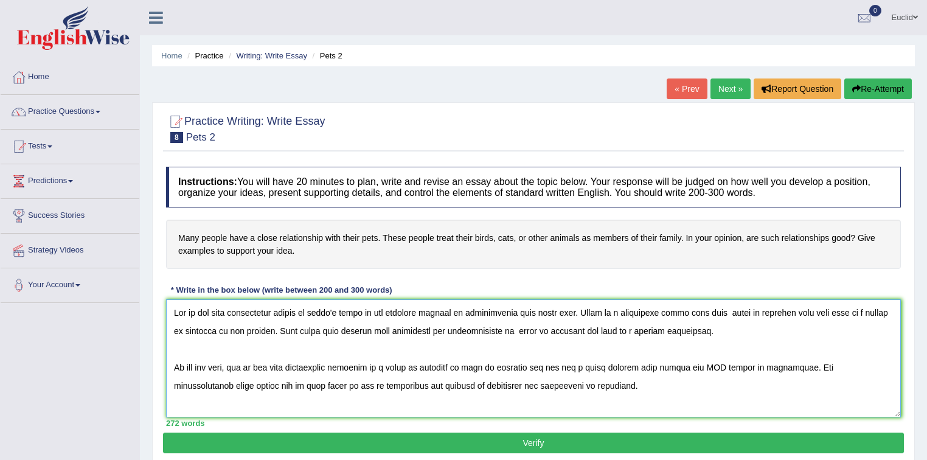
click at [788, 313] on textarea at bounding box center [533, 358] width 735 height 118
paste textarea "relationship with their pet"
drag, startPoint x: 540, startPoint y: 329, endPoint x: 609, endPoint y: 334, distance: 68.3
click at [609, 330] on textarea at bounding box center [533, 358] width 735 height 118
paste textarea "relationship with their pet"
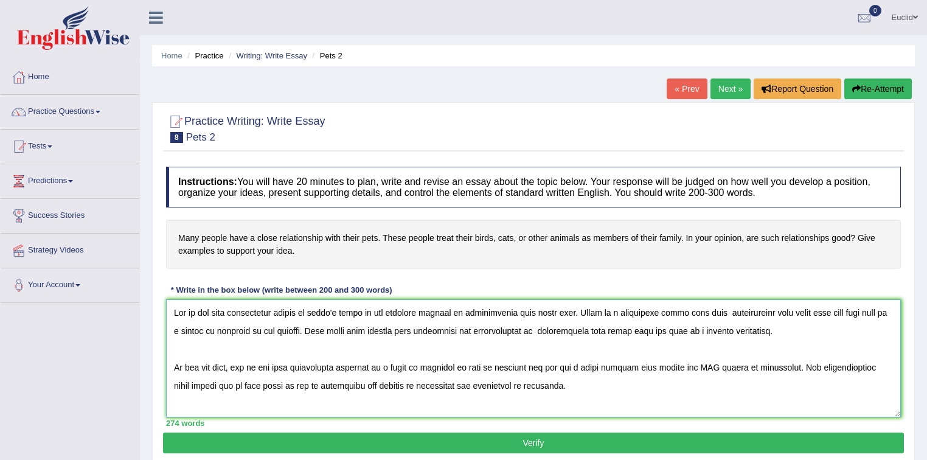
drag, startPoint x: 385, startPoint y: 365, endPoint x: 459, endPoint y: 365, distance: 74.8
click at [459, 365] on textarea at bounding box center [533, 358] width 735 height 118
paste textarea "relationship with their pet"
drag, startPoint x: 510, startPoint y: 365, endPoint x: 817, endPoint y: 367, distance: 307.3
click at [818, 366] on textarea at bounding box center [533, 358] width 735 height 118
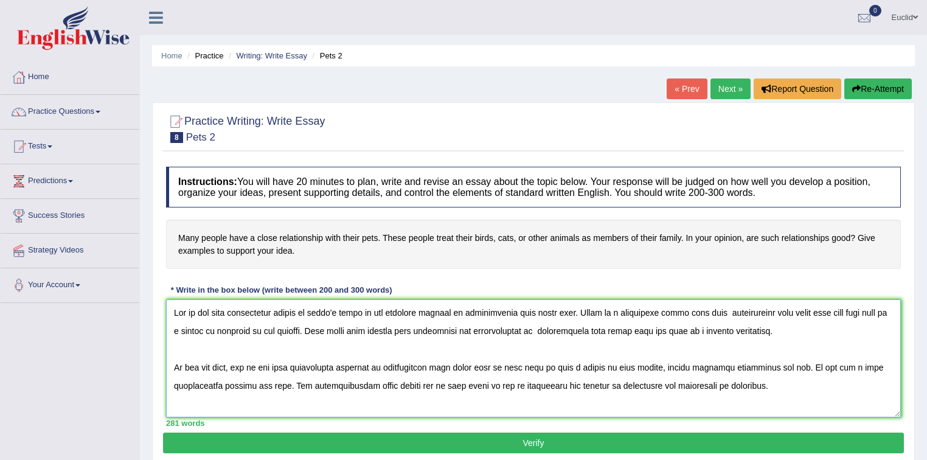
scroll to position [49, 0]
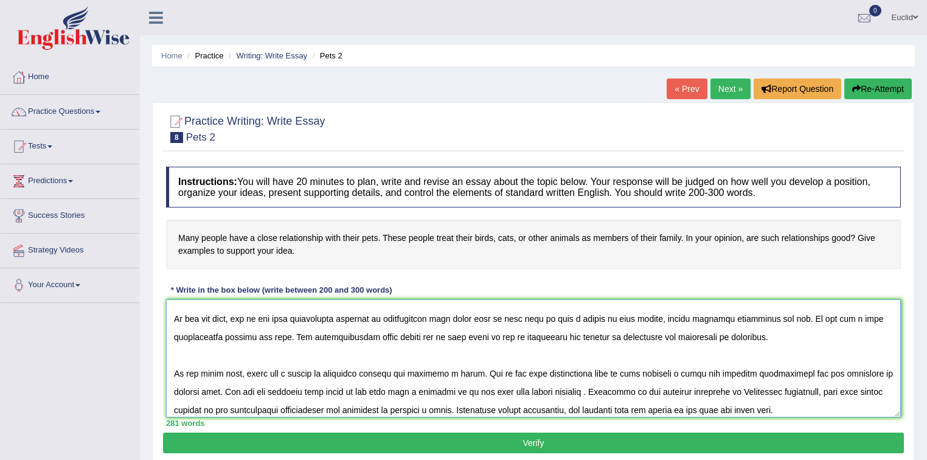
drag, startPoint x: 419, startPoint y: 372, endPoint x: 484, endPoint y: 368, distance: 65.9
click at [484, 368] on textarea at bounding box center [533, 358] width 735 height 118
paste textarea "relationship with their pets"
drag, startPoint x: 682, startPoint y: 371, endPoint x: 750, endPoint y: 371, distance: 67.5
click at [750, 371] on textarea at bounding box center [533, 358] width 735 height 118
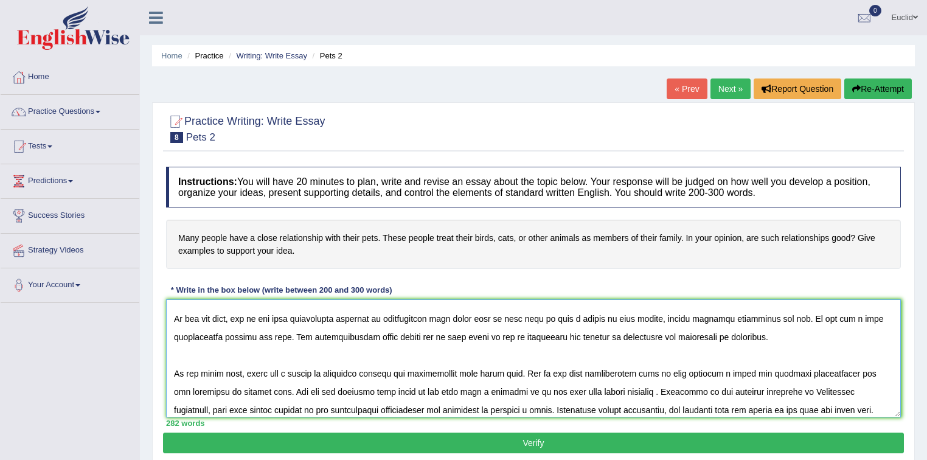
paste textarea "relationship with their pets"
drag, startPoint x: 365, startPoint y: 389, endPoint x: 731, endPoint y: 385, distance: 367.0
click at [731, 385] on textarea at bounding box center [533, 358] width 735 height 118
drag, startPoint x: 421, startPoint y: 389, endPoint x: 366, endPoint y: 394, distance: 55.0
click at [366, 394] on textarea at bounding box center [533, 358] width 735 height 118
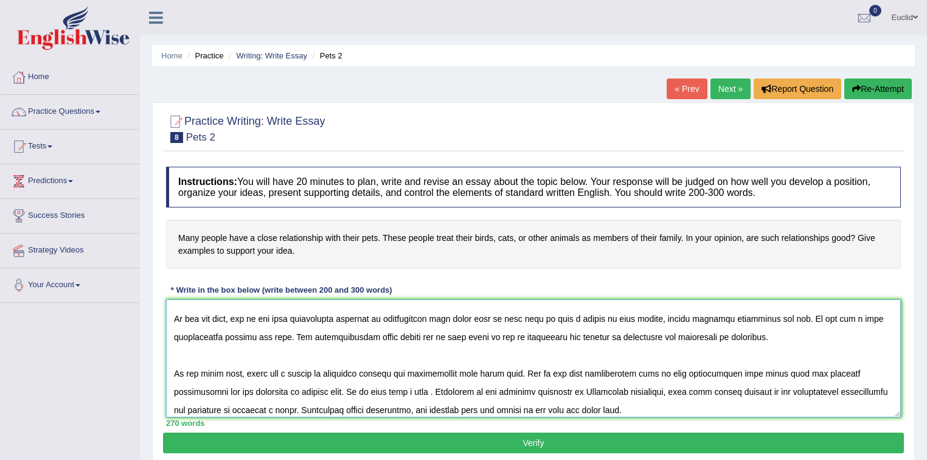
click at [438, 392] on textarea at bounding box center [533, 358] width 735 height 118
click at [501, 388] on textarea at bounding box center [533, 358] width 735 height 118
click at [528, 389] on textarea at bounding box center [533, 358] width 735 height 118
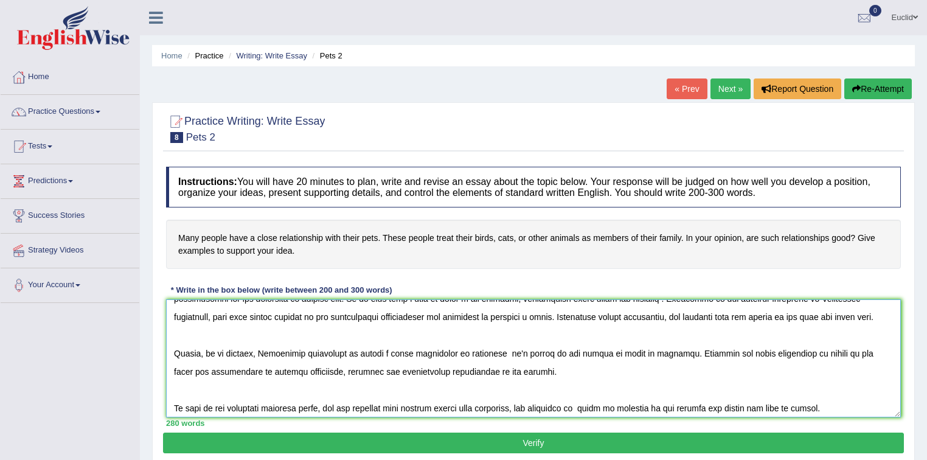
scroll to position [146, 0]
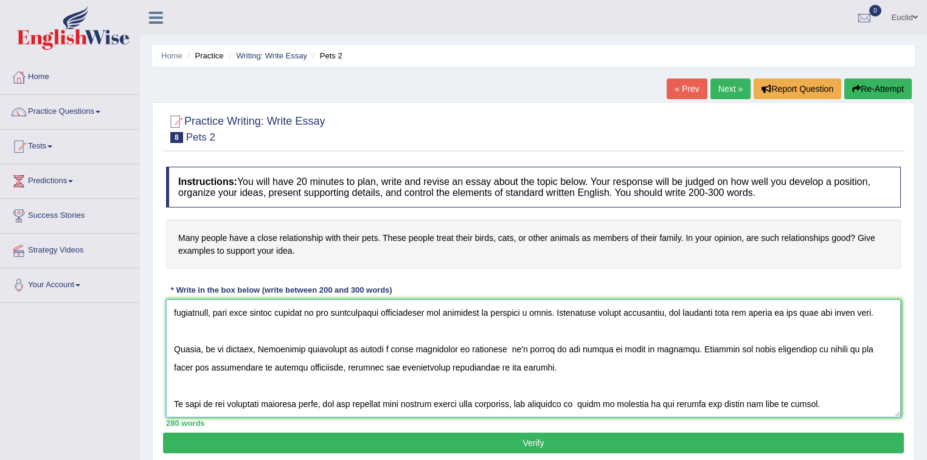
drag, startPoint x: 509, startPoint y: 407, endPoint x: 576, endPoint y: 316, distance: 113.1
click at [576, 316] on textarea at bounding box center [533, 358] width 735 height 118
paste textarea "relationship with their pets"
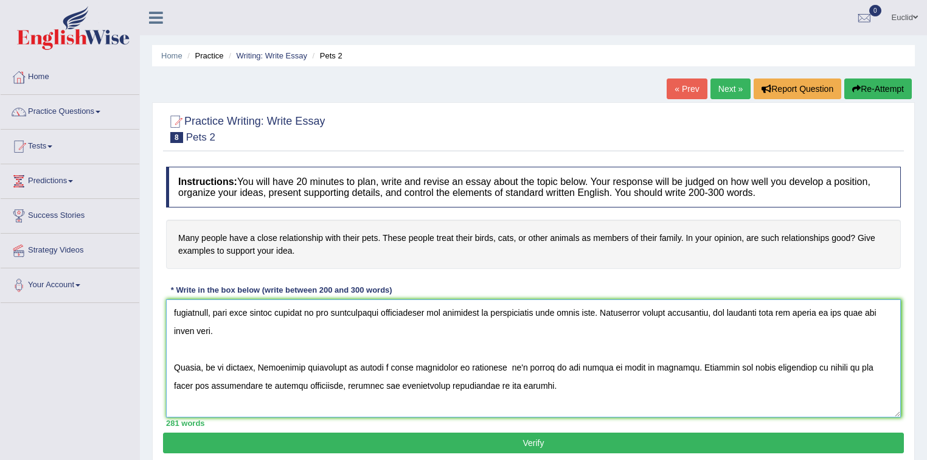
drag, startPoint x: 612, startPoint y: 312, endPoint x: 627, endPoint y: 327, distance: 21.9
click at [627, 327] on textarea at bounding box center [533, 358] width 735 height 118
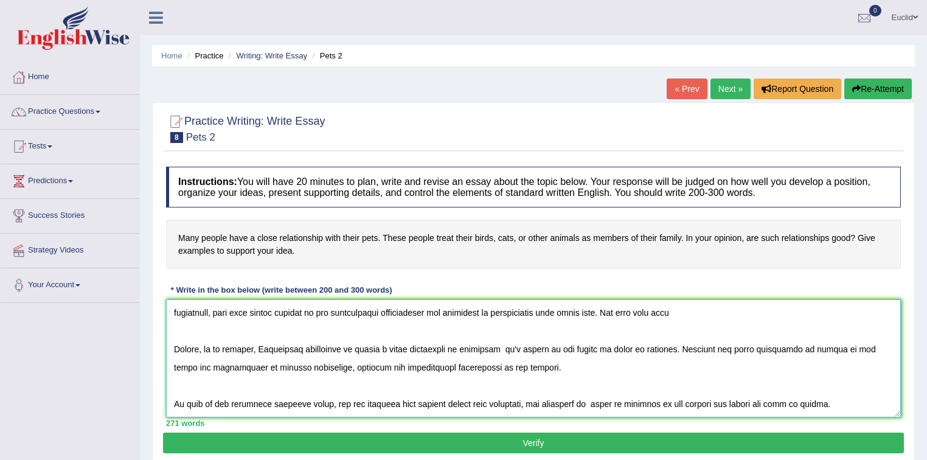
scroll to position [97, 0]
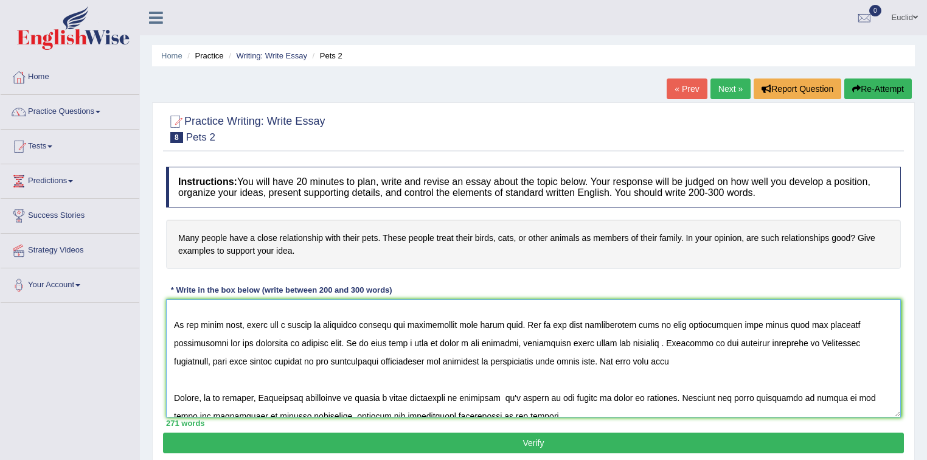
click at [646, 360] on textarea at bounding box center [533, 358] width 735 height 118
click at [717, 360] on textarea at bounding box center [533, 358] width 735 height 118
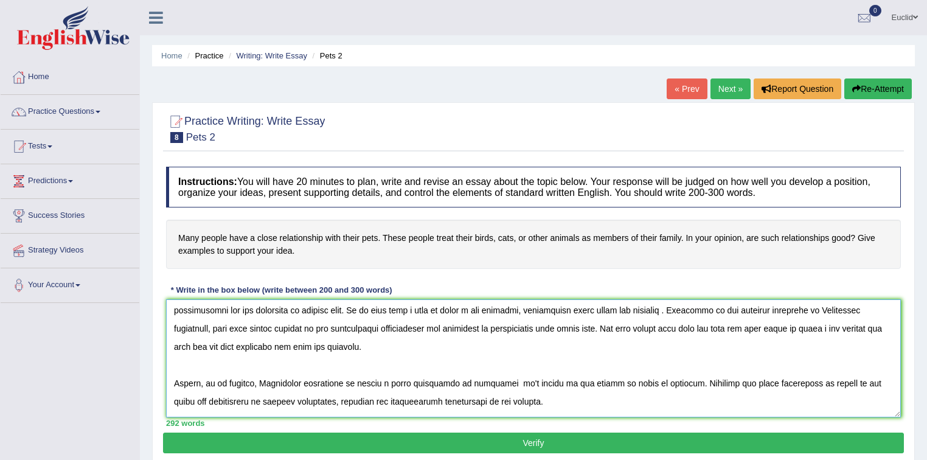
scroll to position [164, 0]
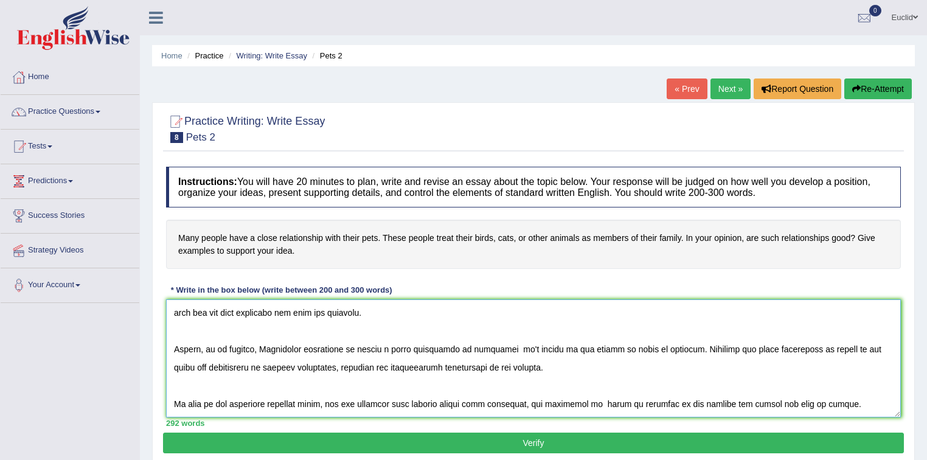
click at [495, 346] on textarea at bounding box center [533, 358] width 735 height 118
drag, startPoint x: 589, startPoint y: 348, endPoint x: 658, endPoint y: 351, distance: 69.4
click at [658, 351] on textarea at bounding box center [533, 358] width 735 height 118
paste textarea "relationship with their pet"
drag, startPoint x: 601, startPoint y: 399, endPoint x: 672, endPoint y: 402, distance: 70.6
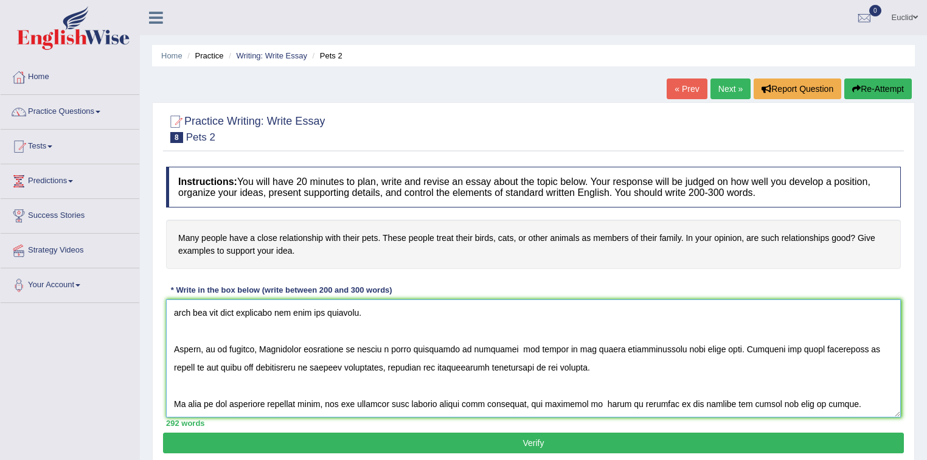
click at [672, 402] on textarea at bounding box center [533, 358] width 735 height 118
paste textarea "relationship with their pet"
type textarea "One of the most conspicuous trends of [DATE] world is the colossal upsurge of r…"
click at [598, 439] on button "Verify" at bounding box center [533, 443] width 741 height 21
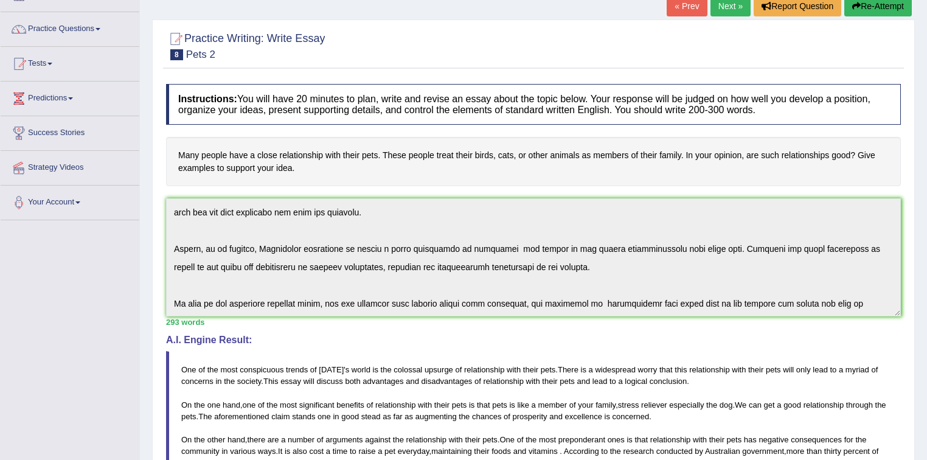
scroll to position [0, 0]
